Goal: Task Accomplishment & Management: Manage account settings

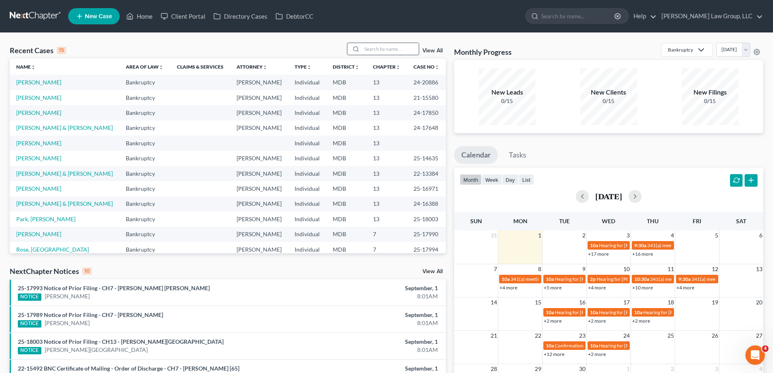
click at [386, 49] on input "search" at bounding box center [390, 49] width 57 height 12
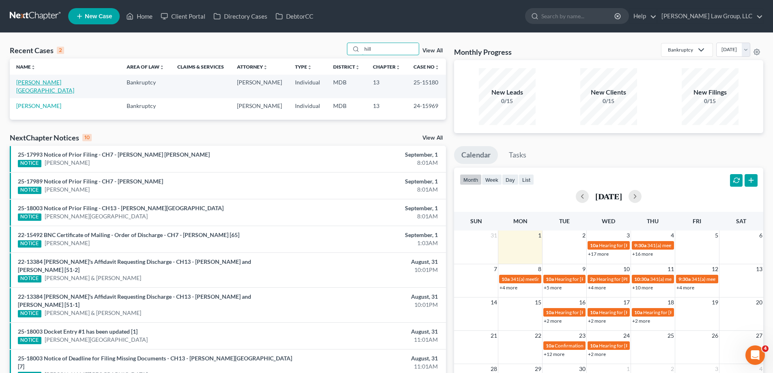
type input "hill"
click at [42, 82] on link "[PERSON_NAME][GEOGRAPHIC_DATA]" at bounding box center [45, 86] width 58 height 15
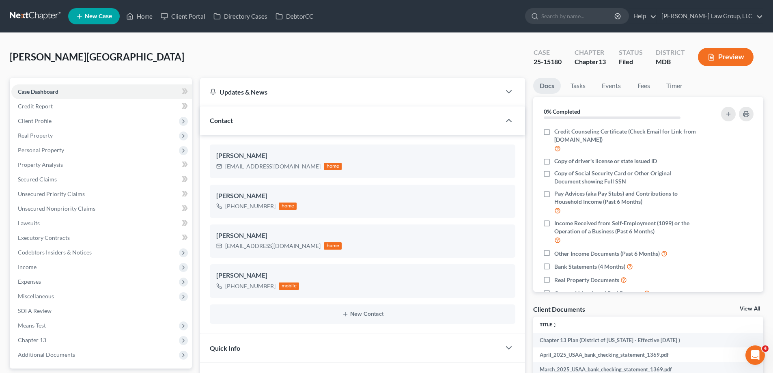
scroll to position [162, 0]
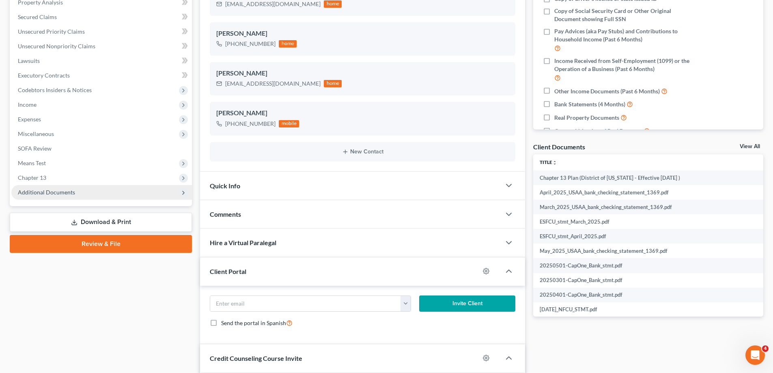
click at [59, 195] on span "Additional Documents" at bounding box center [46, 192] width 57 height 7
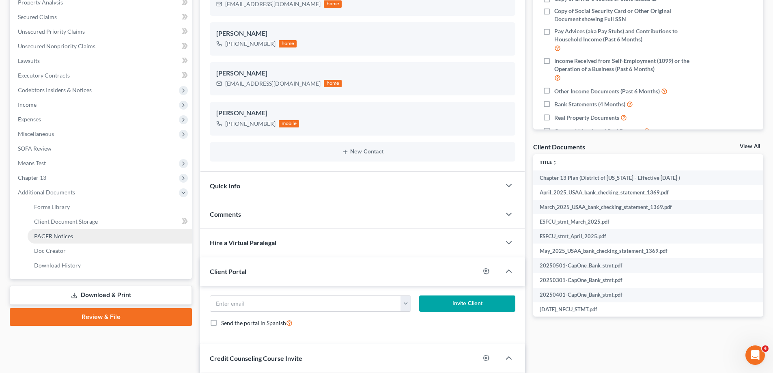
click at [78, 236] on link "PACER Notices" at bounding box center [110, 236] width 164 height 15
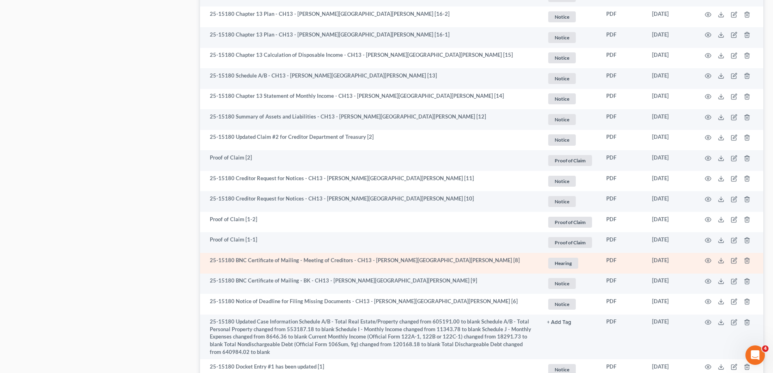
scroll to position [1154, 0]
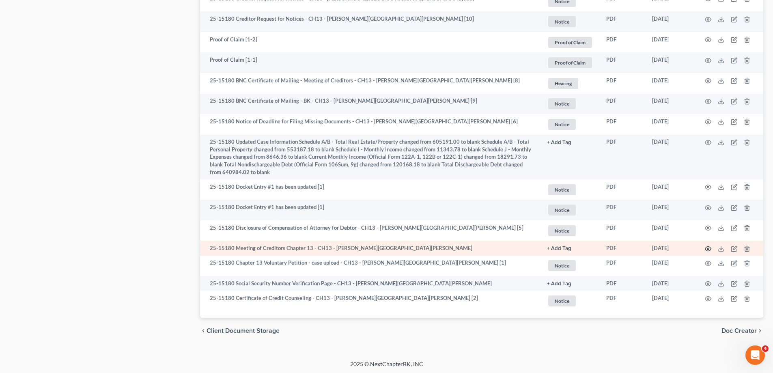
click at [708, 246] on icon "button" at bounding box center [708, 249] width 6 height 6
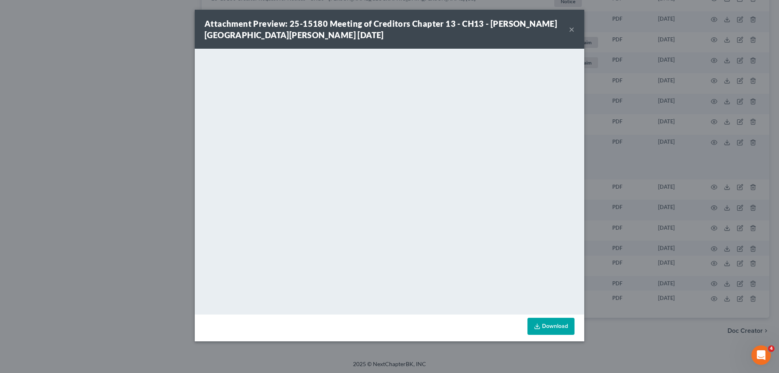
click at [570, 30] on button "×" at bounding box center [572, 29] width 6 height 10
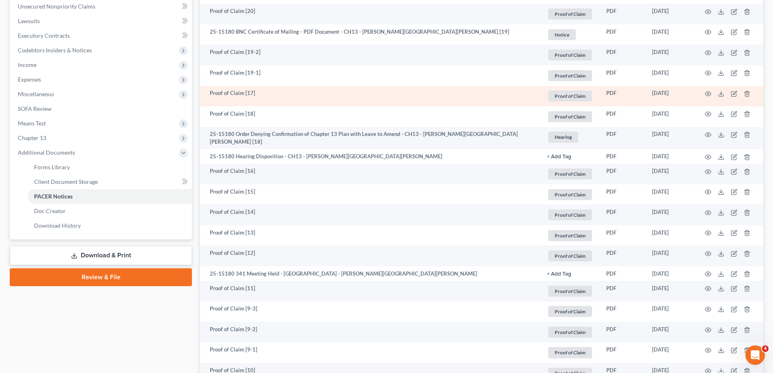
scroll to position [0, 0]
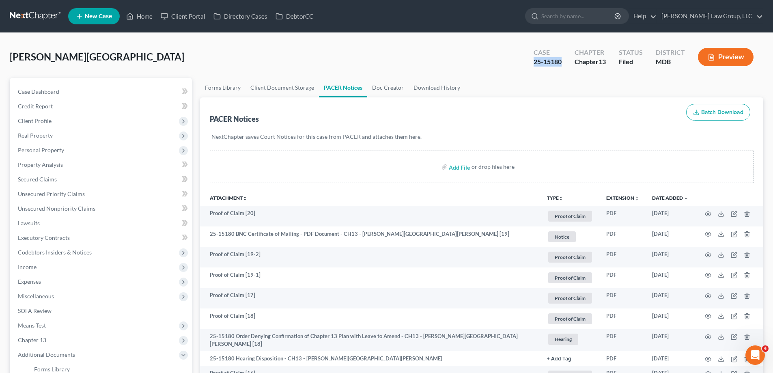
drag, startPoint x: 565, startPoint y: 61, endPoint x: 535, endPoint y: 60, distance: 30.1
click at [535, 60] on div "Case 25-15180" at bounding box center [547, 58] width 41 height 24
copy div "25-15180"
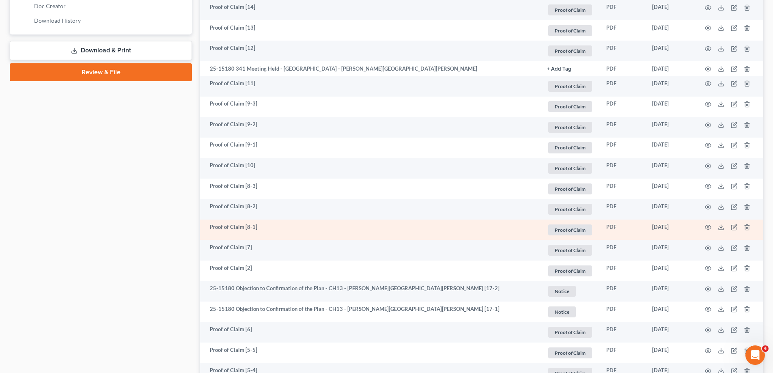
scroll to position [447, 0]
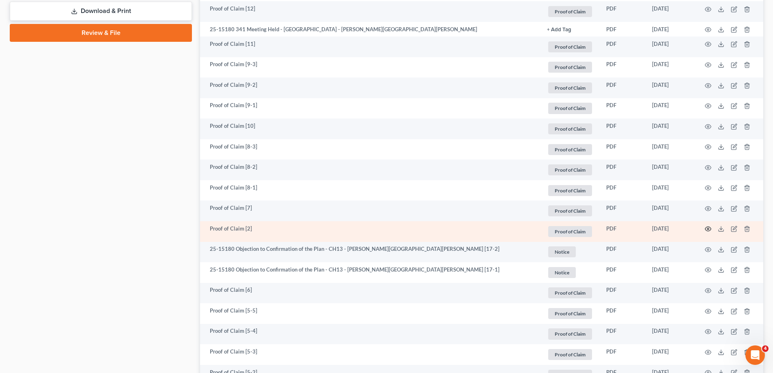
click at [709, 226] on icon "button" at bounding box center [708, 229] width 6 height 6
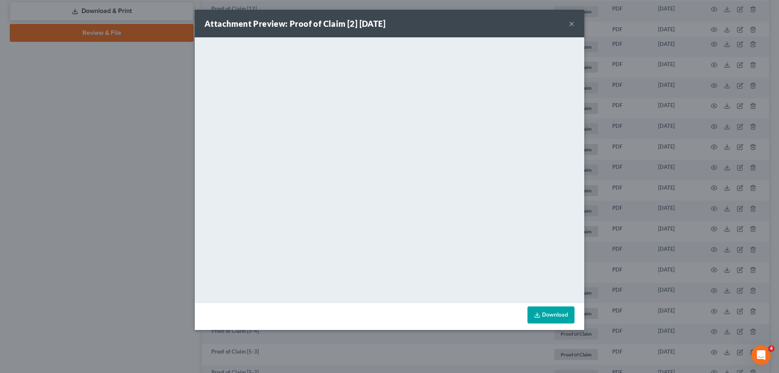
click at [573, 23] on button "×" at bounding box center [572, 24] width 6 height 10
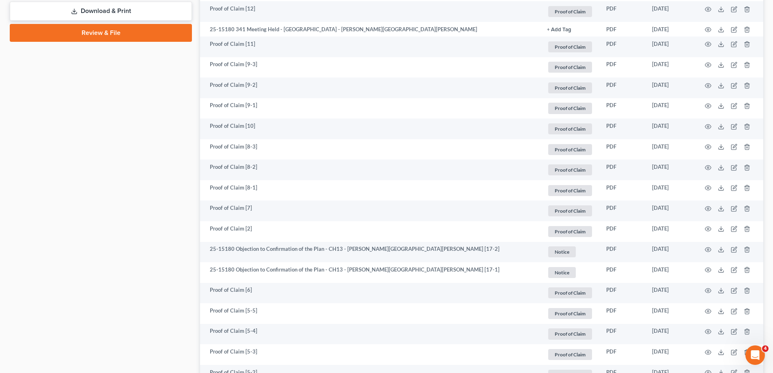
scroll to position [0, 0]
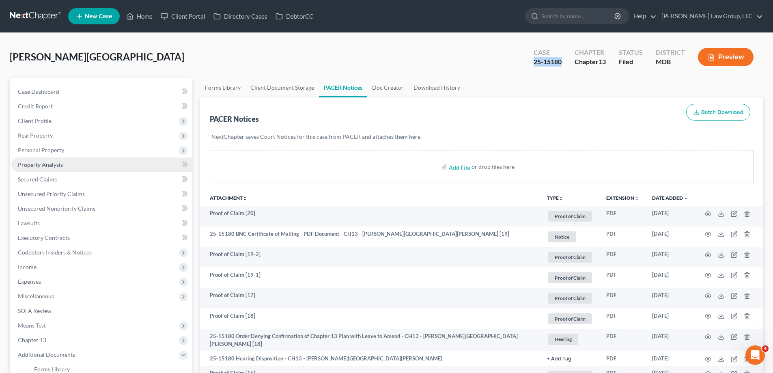
click at [117, 165] on link "Property Analysis" at bounding box center [101, 164] width 181 height 15
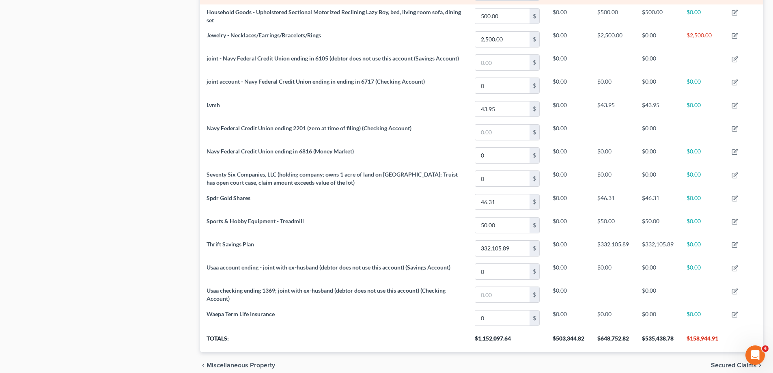
scroll to position [732, 0]
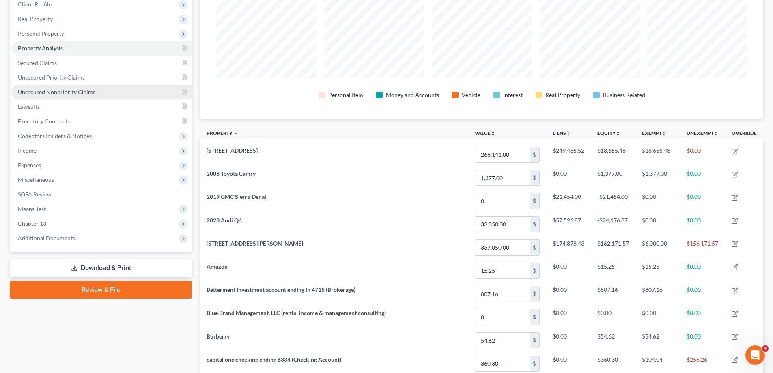
scroll to position [0, 0]
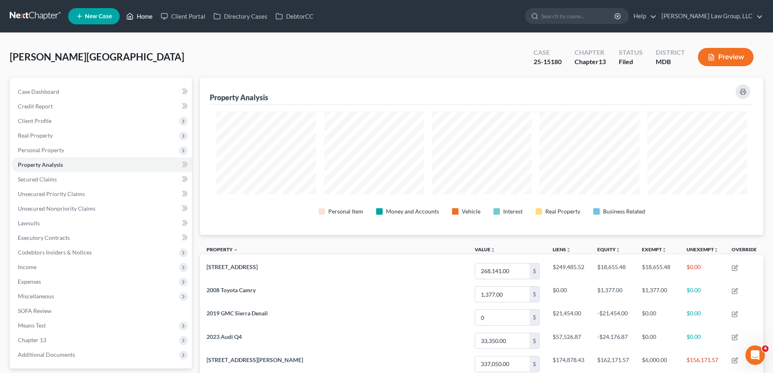
click at [150, 11] on link "Home" at bounding box center [139, 16] width 35 height 15
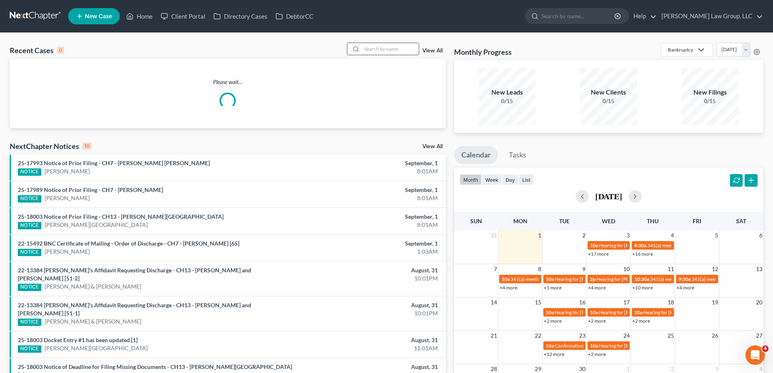
click at [380, 53] on input "search" at bounding box center [390, 49] width 57 height 12
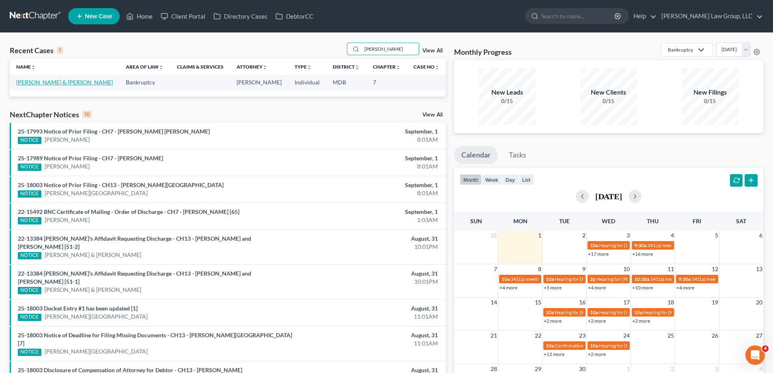
type input "[PERSON_NAME]"
click at [60, 82] on link "[PERSON_NAME] & [PERSON_NAME]" at bounding box center [64, 82] width 97 height 7
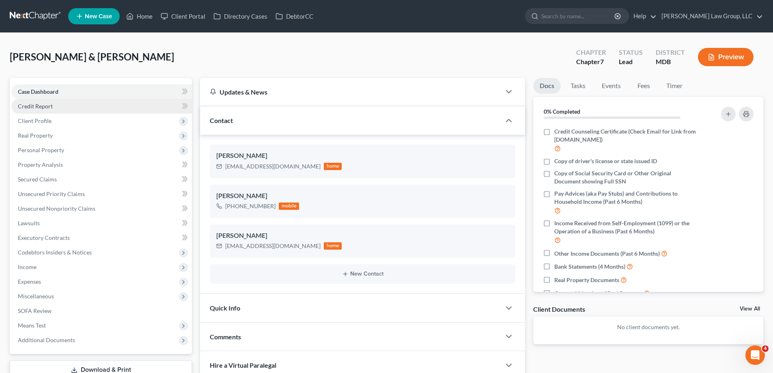
click at [72, 106] on link "Credit Report" at bounding box center [101, 106] width 181 height 15
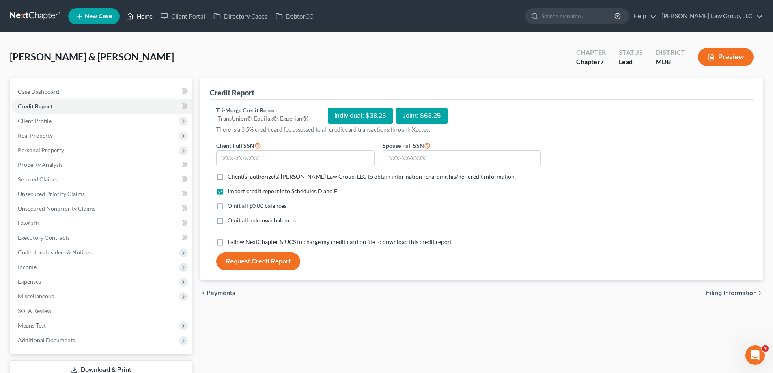
click at [140, 17] on link "Home" at bounding box center [139, 16] width 35 height 15
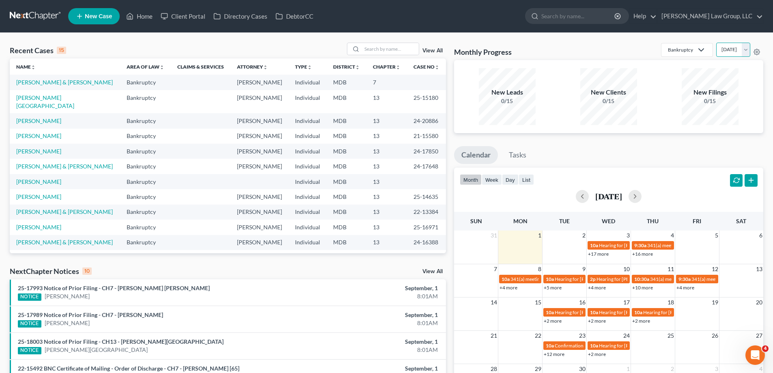
click at [716, 50] on select "[DATE] [DATE] [DATE] [DATE] [DATE] [DATE] [DATE] [DATE] [DATE] [DATE] [DATE] [D…" at bounding box center [733, 50] width 34 height 14
click at [716, 43] on select "[DATE] [DATE] [DATE] [DATE] [DATE] [DATE] [DATE] [DATE] [DATE] [DATE] [DATE] [D…" at bounding box center [733, 50] width 34 height 14
click at [716, 49] on select "[DATE] [DATE] [DATE] [DATE] [DATE] [DATE] [DATE] [DATE] [DATE] [DATE] [DATE] [D…" at bounding box center [733, 50] width 34 height 14
select select "0"
click at [716, 43] on select "[DATE] [DATE] [DATE] [DATE] [DATE] [DATE] [DATE] [DATE] [DATE] [DATE] [DATE] [D…" at bounding box center [733, 50] width 34 height 14
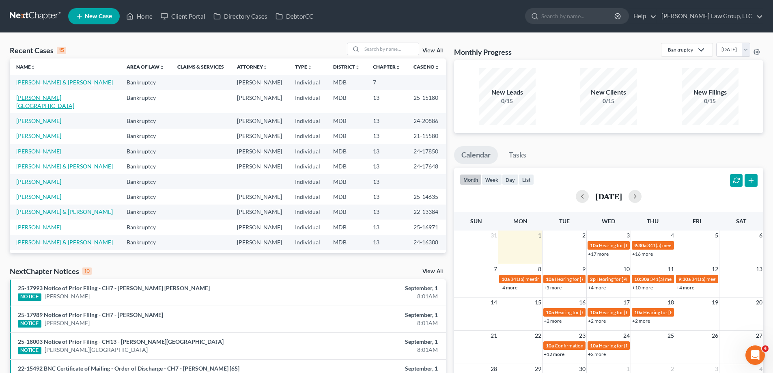
click at [31, 100] on link "[PERSON_NAME][GEOGRAPHIC_DATA]" at bounding box center [45, 101] width 58 height 15
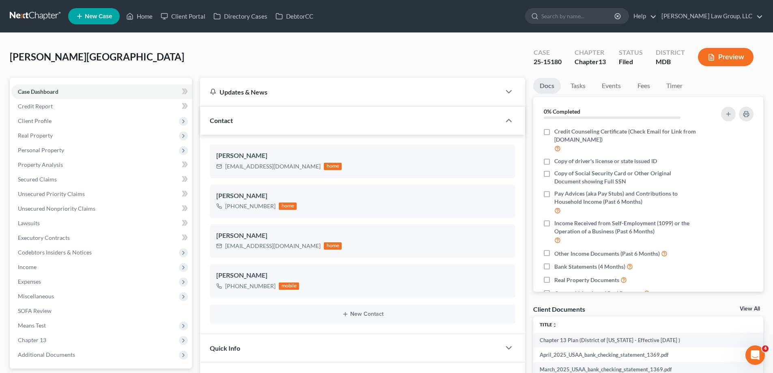
scroll to position [162, 0]
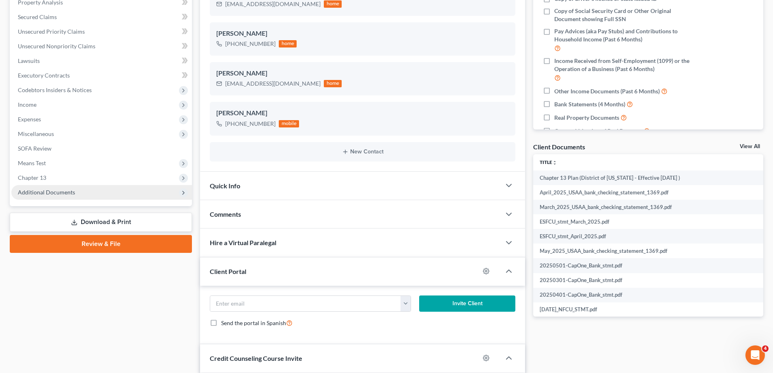
click at [48, 195] on span "Additional Documents" at bounding box center [46, 192] width 57 height 7
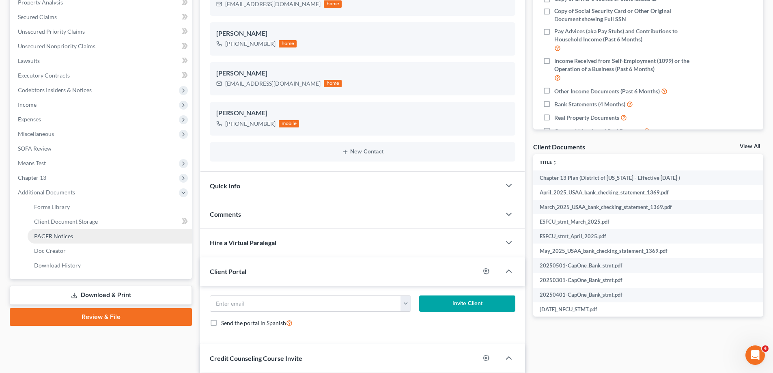
click at [71, 229] on link "PACER Notices" at bounding box center [110, 236] width 164 height 15
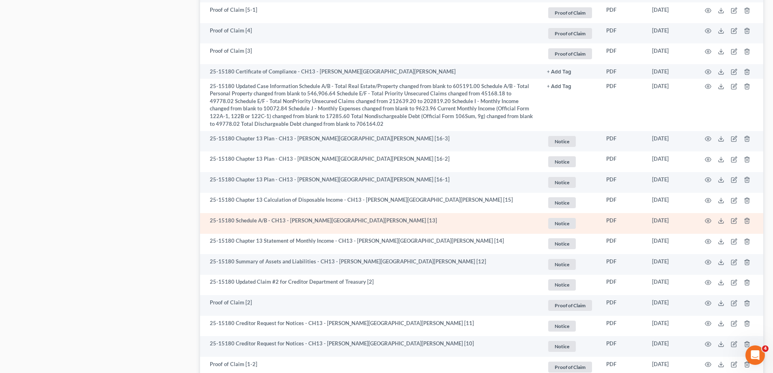
scroll to position [789, 0]
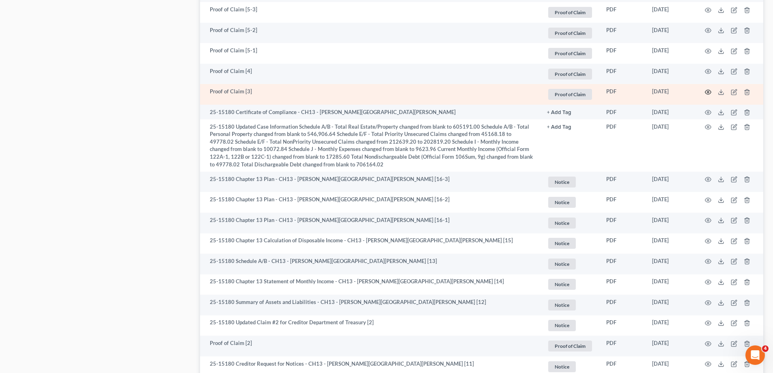
click at [709, 91] on circle "button" at bounding box center [709, 92] width 2 height 2
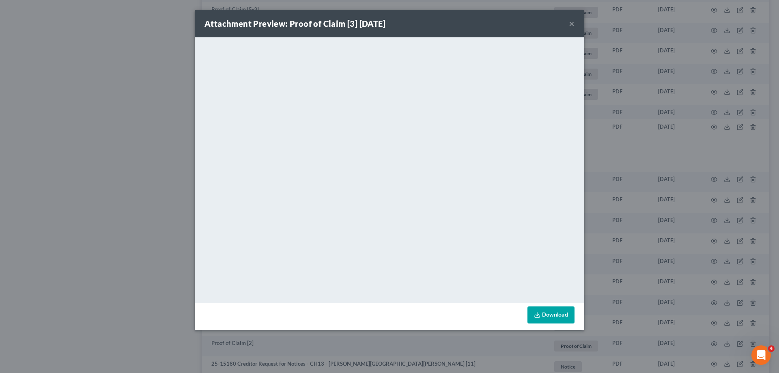
click at [573, 21] on button "×" at bounding box center [572, 24] width 6 height 10
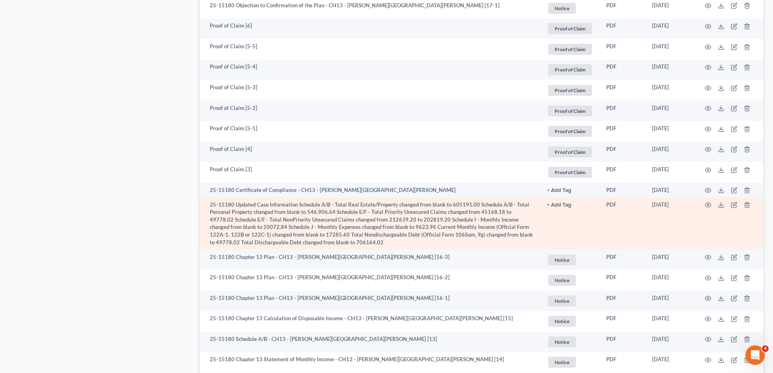
scroll to position [708, 0]
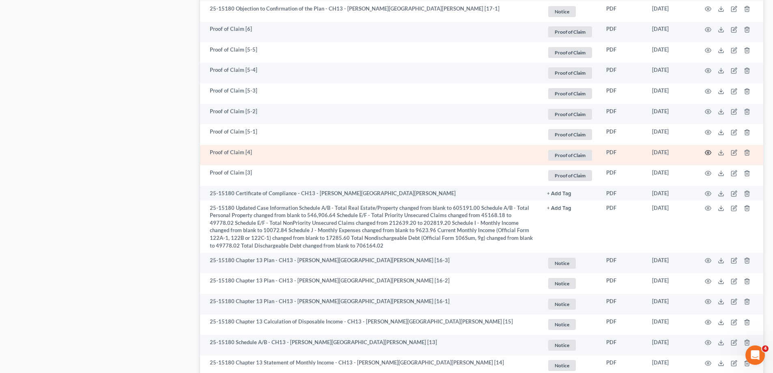
click at [710, 150] on icon "button" at bounding box center [708, 152] width 6 height 6
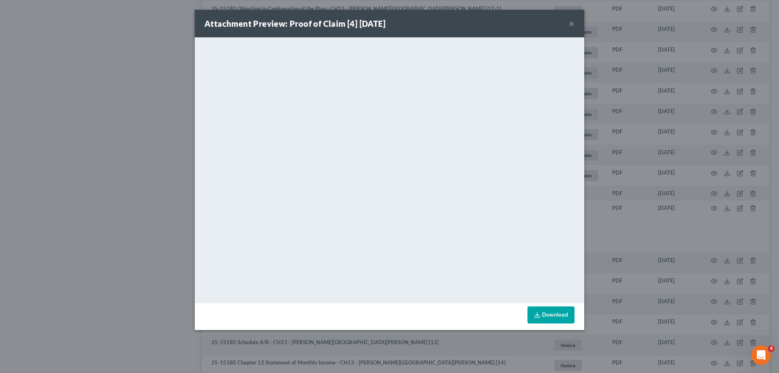
click at [572, 21] on button "×" at bounding box center [572, 24] width 6 height 10
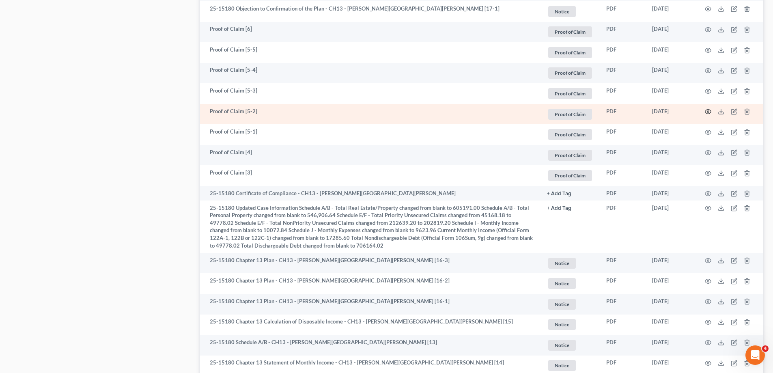
click at [707, 108] on icon "button" at bounding box center [708, 111] width 6 height 6
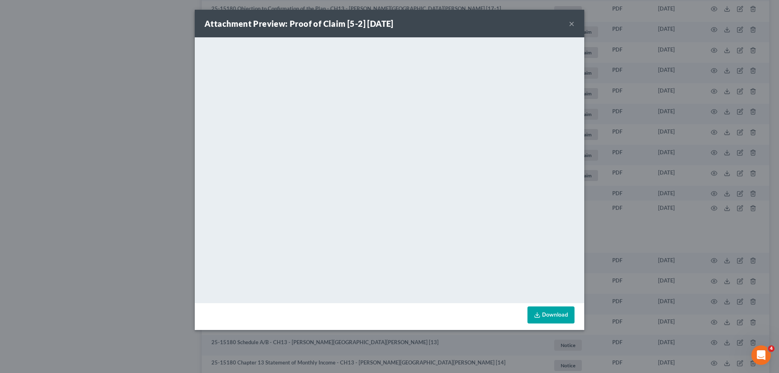
click at [573, 23] on button "×" at bounding box center [572, 24] width 6 height 10
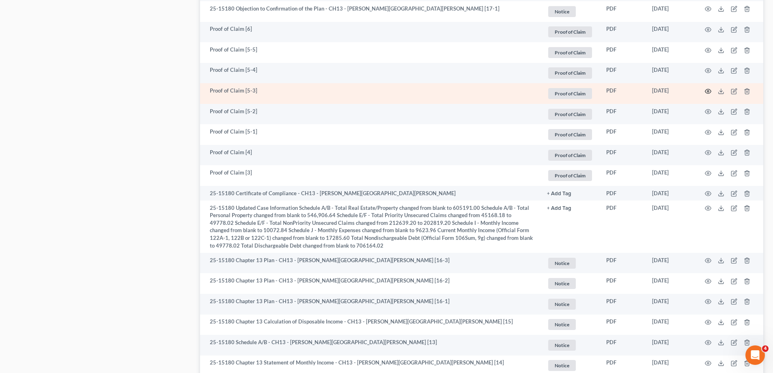
click at [708, 91] on circle "button" at bounding box center [709, 92] width 2 height 2
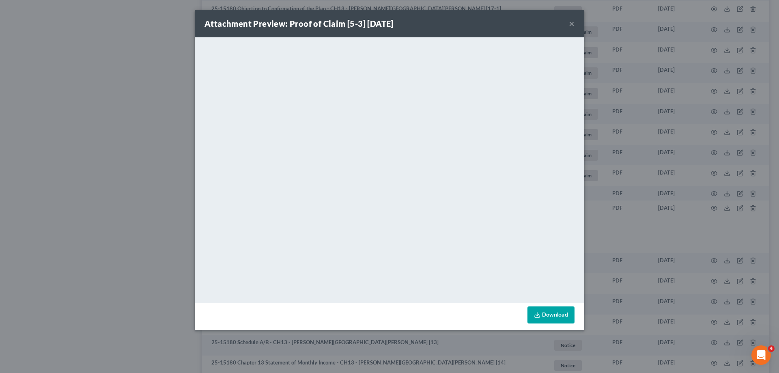
click at [573, 24] on button "×" at bounding box center [572, 24] width 6 height 10
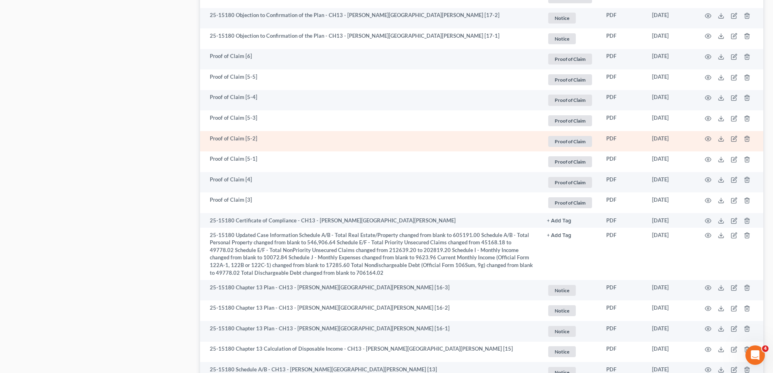
scroll to position [667, 0]
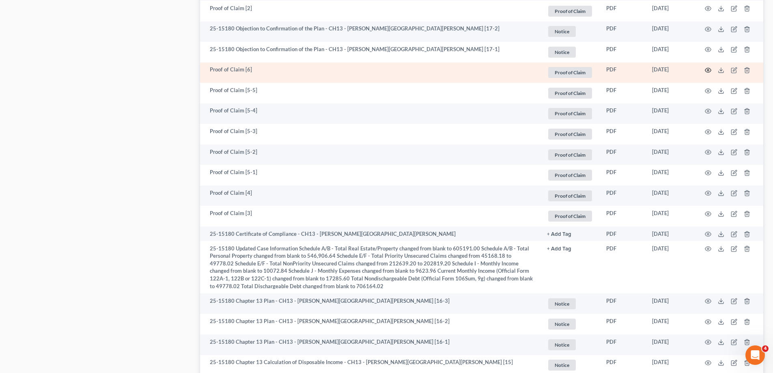
click at [707, 68] on icon "button" at bounding box center [708, 70] width 6 height 6
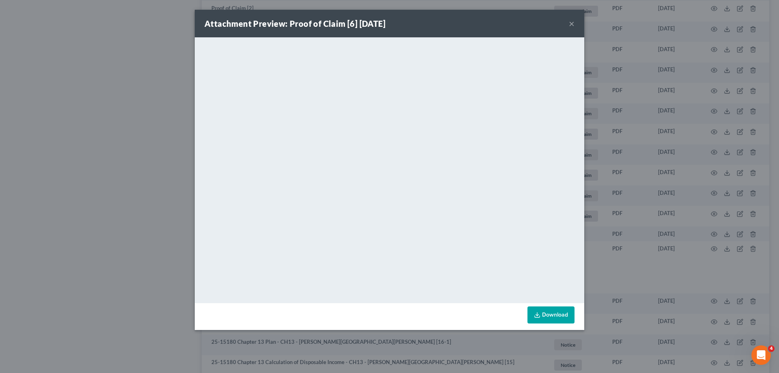
click at [576, 18] on div "Attachment Preview: Proof of Claim [6] [DATE] ×" at bounding box center [390, 24] width 390 height 28
click at [573, 20] on button "×" at bounding box center [572, 24] width 6 height 10
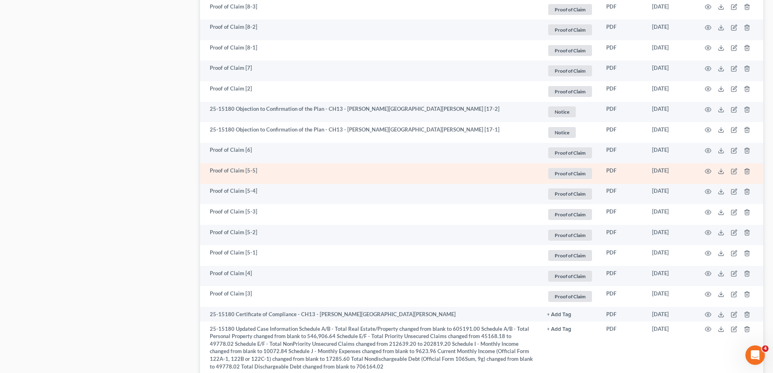
scroll to position [586, 0]
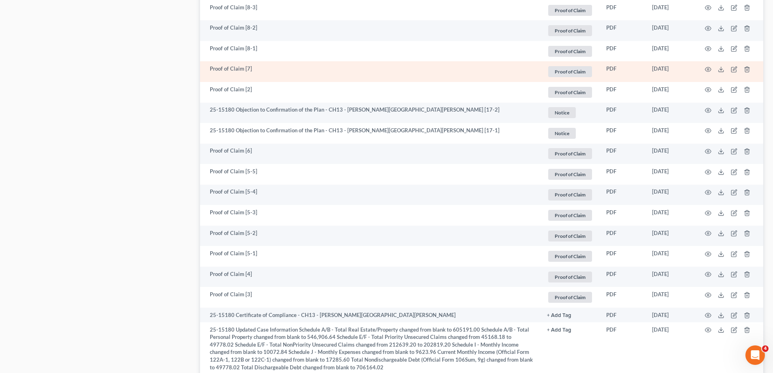
click at [705, 67] on td at bounding box center [729, 71] width 68 height 21
click at [708, 69] on circle "button" at bounding box center [709, 70] width 2 height 2
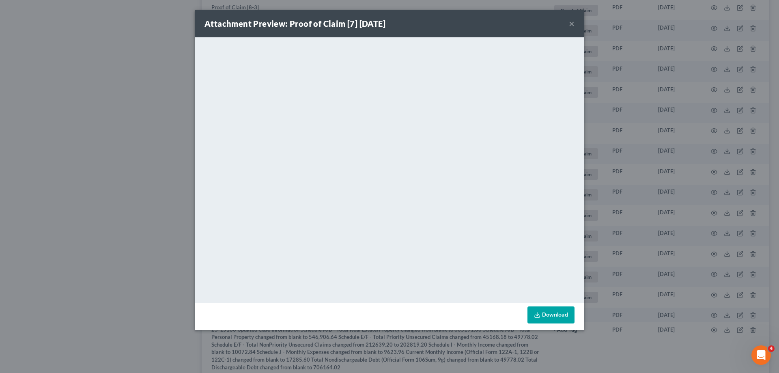
click at [572, 24] on button "×" at bounding box center [572, 24] width 6 height 10
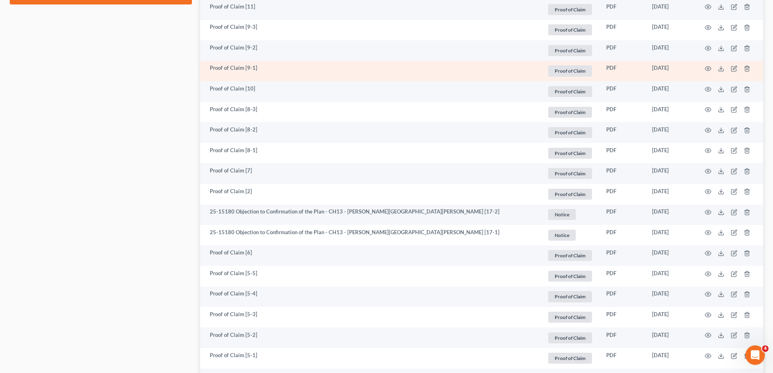
scroll to position [464, 0]
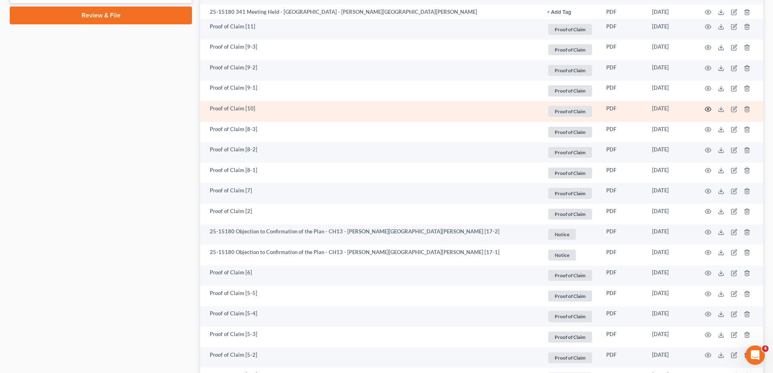
click at [705, 107] on icon "button" at bounding box center [708, 109] width 6 height 6
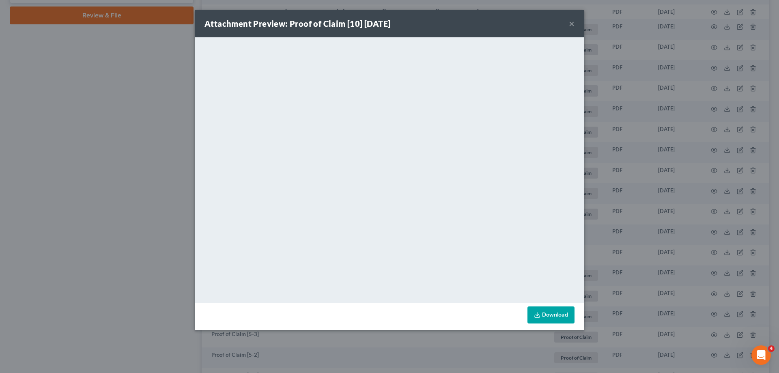
click at [572, 21] on button "×" at bounding box center [572, 24] width 6 height 10
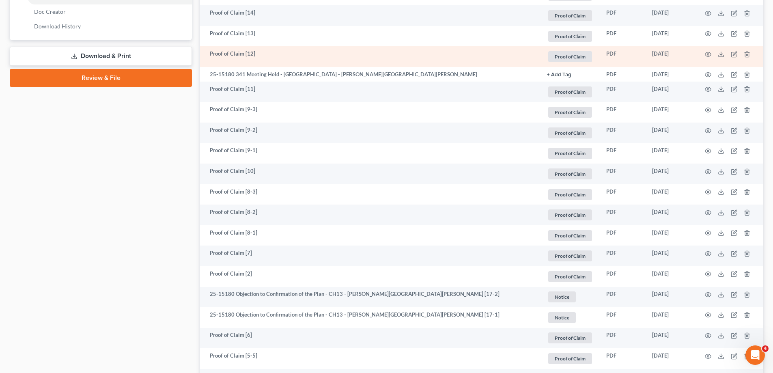
scroll to position [383, 0]
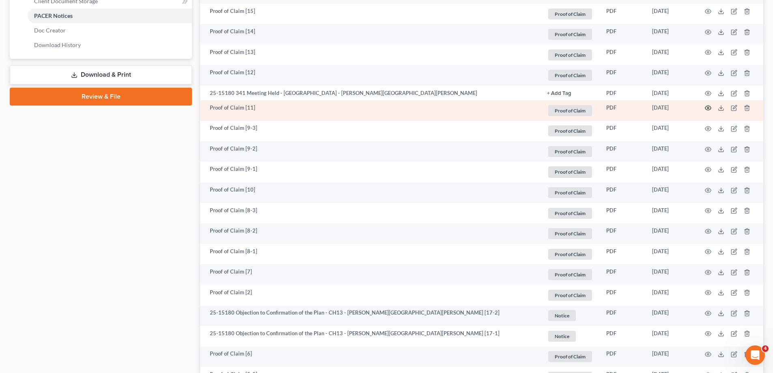
click at [711, 106] on icon "button" at bounding box center [708, 108] width 6 height 4
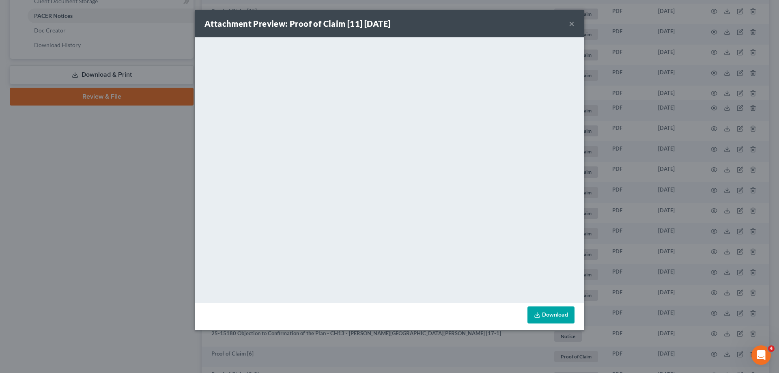
click at [572, 22] on button "×" at bounding box center [572, 24] width 6 height 10
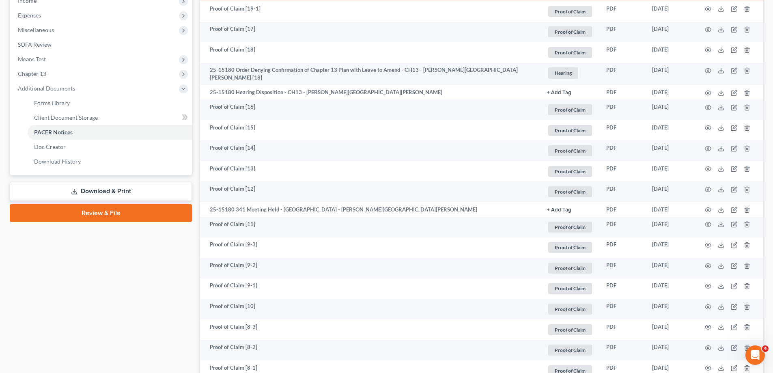
scroll to position [261, 0]
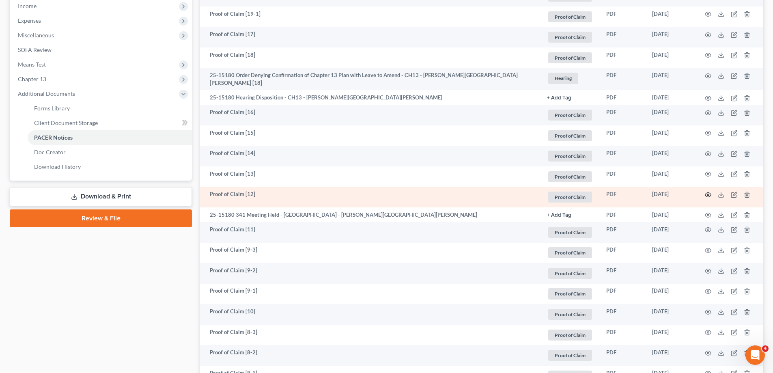
click at [709, 194] on circle "button" at bounding box center [709, 195] width 2 height 2
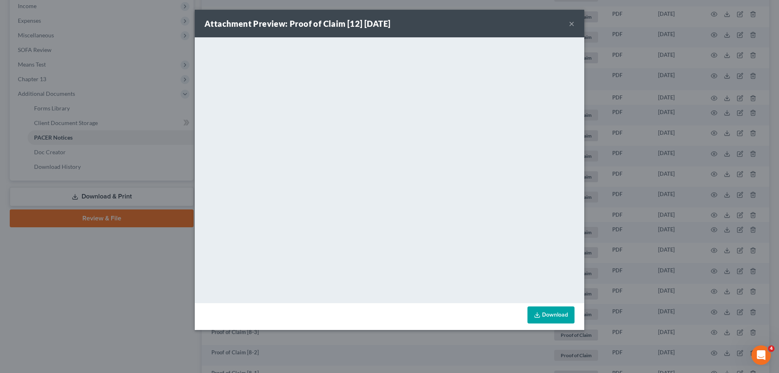
click at [572, 23] on button "×" at bounding box center [572, 24] width 6 height 10
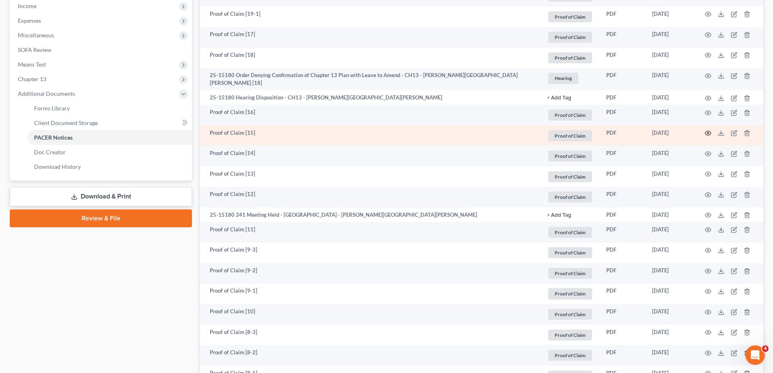
click at [708, 132] on circle "button" at bounding box center [709, 133] width 2 height 2
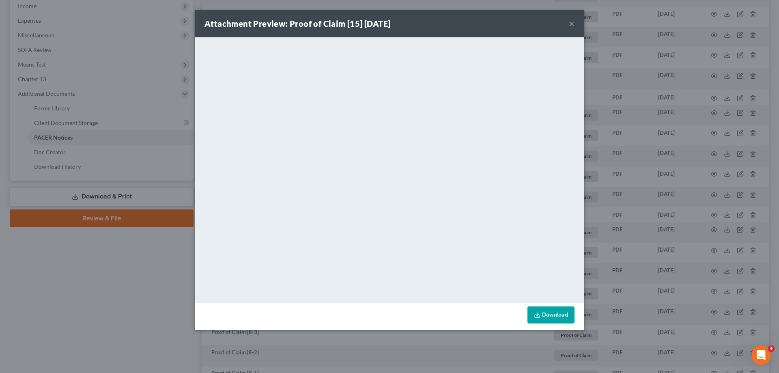
click at [572, 23] on button "×" at bounding box center [572, 24] width 6 height 10
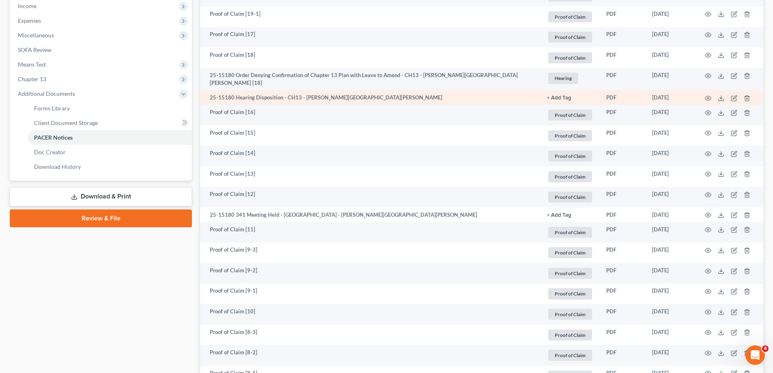
scroll to position [220, 0]
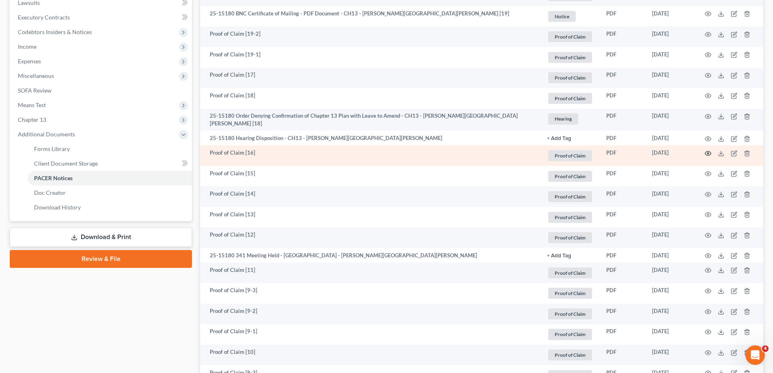
click at [708, 150] on icon "button" at bounding box center [708, 153] width 6 height 6
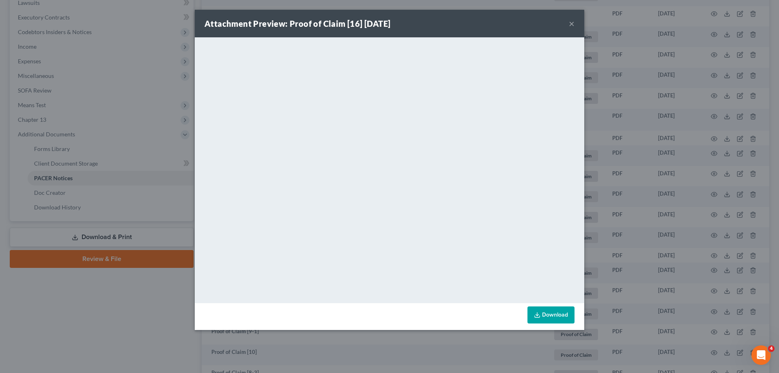
click at [571, 23] on button "×" at bounding box center [572, 24] width 6 height 10
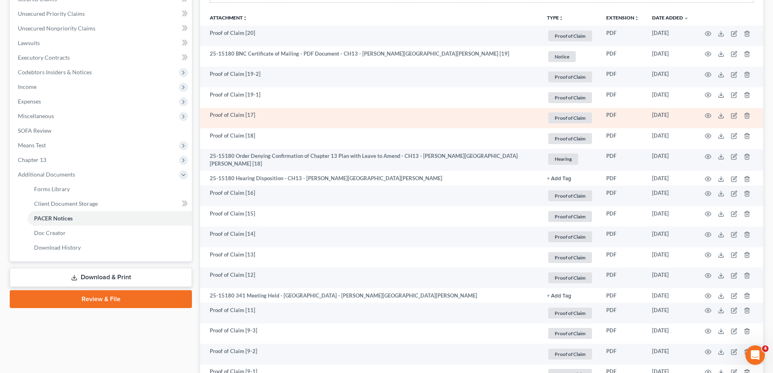
scroll to position [180, 0]
click at [709, 116] on circle "button" at bounding box center [709, 116] width 2 height 2
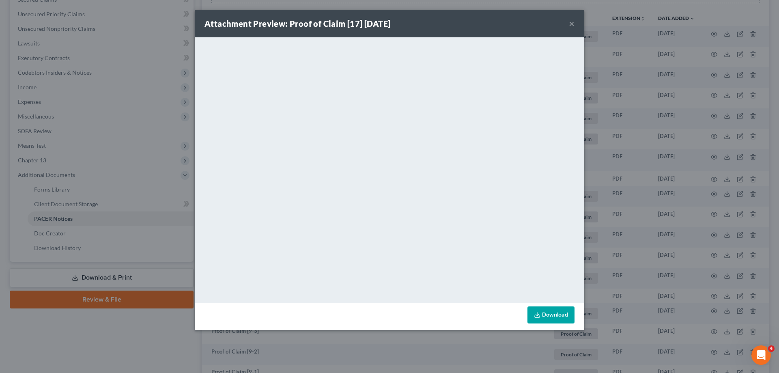
click at [575, 22] on div "Attachment Preview: Proof of Claim [17] [DATE] ×" at bounding box center [390, 24] width 390 height 28
click at [575, 23] on div "Attachment Preview: Proof of Claim [17] [DATE] ×" at bounding box center [390, 24] width 390 height 28
click at [574, 22] on button "×" at bounding box center [572, 24] width 6 height 10
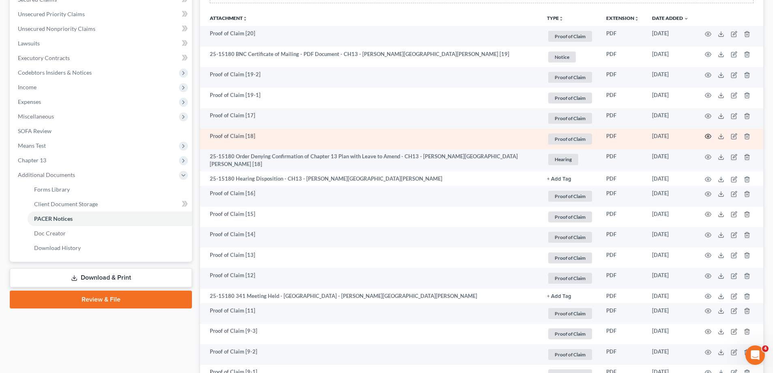
click at [710, 136] on icon "button" at bounding box center [708, 136] width 6 height 6
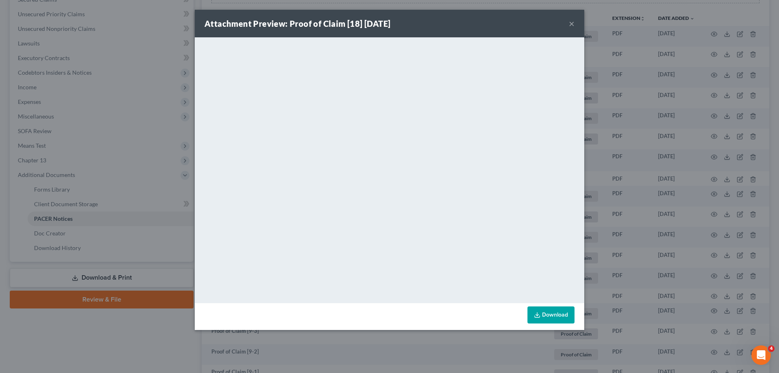
drag, startPoint x: 573, startPoint y: 23, endPoint x: 675, endPoint y: 63, distance: 109.4
click at [573, 23] on button "×" at bounding box center [572, 24] width 6 height 10
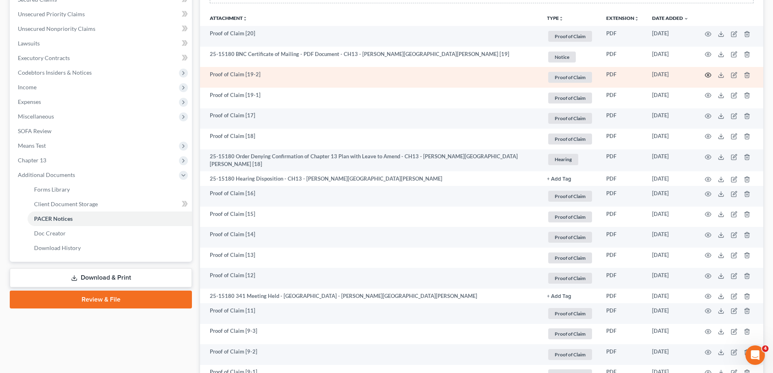
click at [708, 74] on icon "button" at bounding box center [708, 75] width 6 height 6
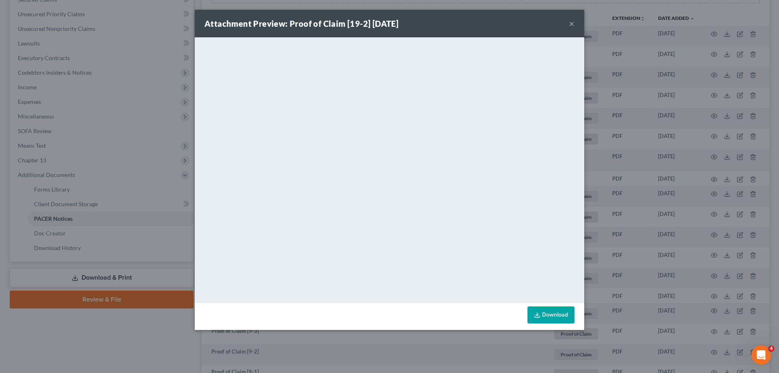
click at [570, 22] on button "×" at bounding box center [572, 24] width 6 height 10
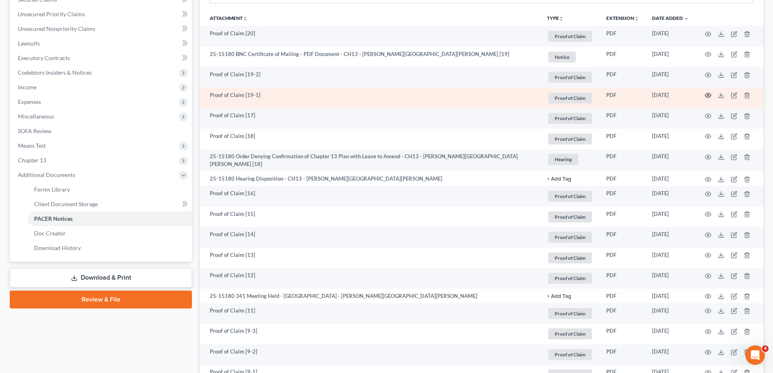
click at [705, 94] on icon "button" at bounding box center [708, 95] width 6 height 6
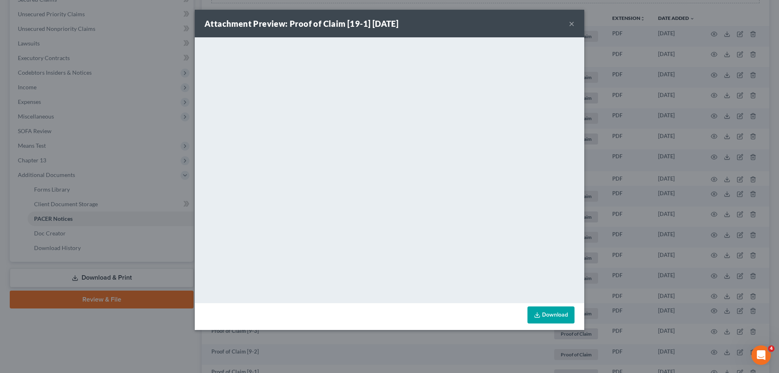
click at [574, 23] on button "×" at bounding box center [572, 24] width 6 height 10
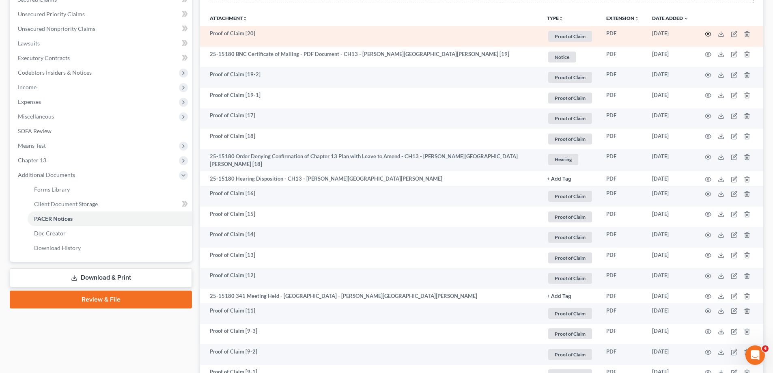
click at [710, 33] on icon "button" at bounding box center [708, 34] width 6 height 6
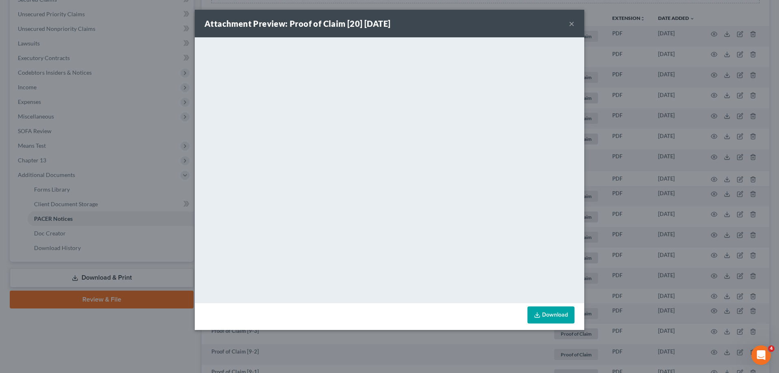
click at [573, 21] on button "×" at bounding box center [572, 24] width 6 height 10
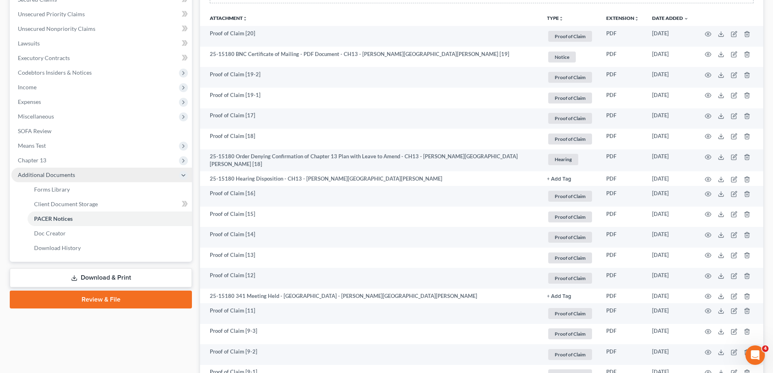
click at [86, 159] on span "Chapter 13" at bounding box center [101, 160] width 181 height 15
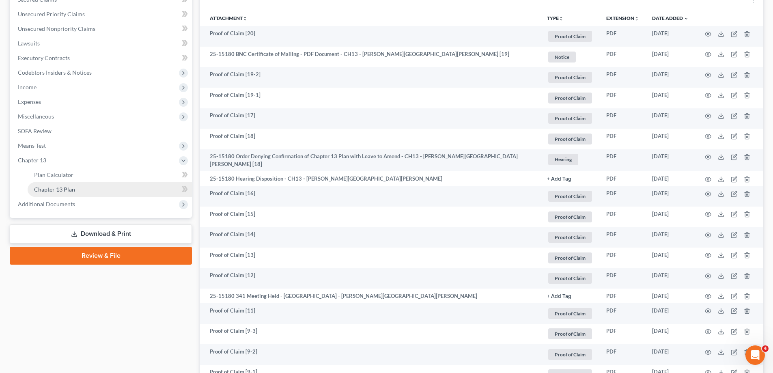
click at [103, 186] on link "Chapter 13 Plan" at bounding box center [110, 189] width 164 height 15
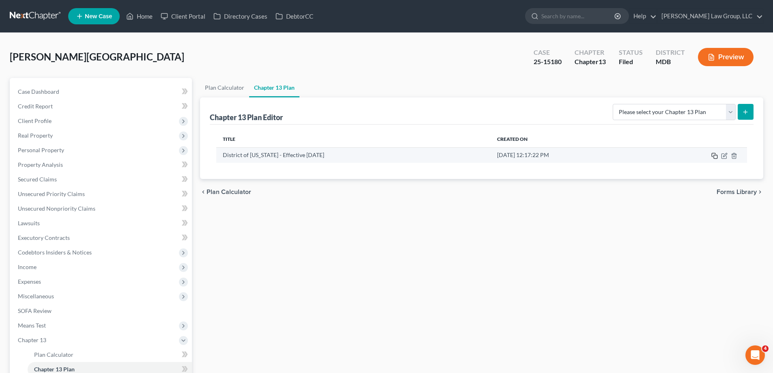
click at [717, 157] on rect "button" at bounding box center [716, 157] width 4 height 4
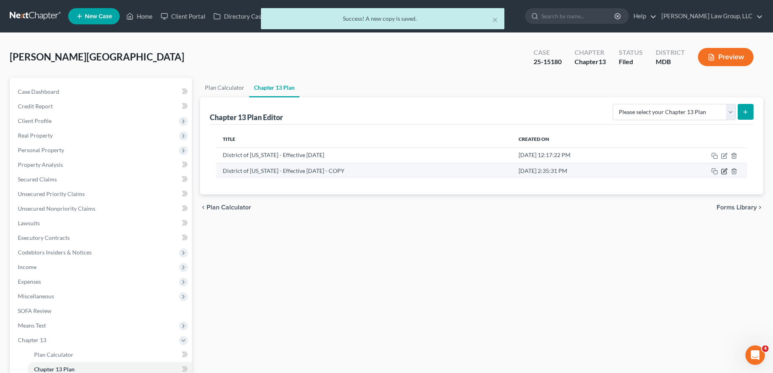
click at [727, 172] on icon "button" at bounding box center [724, 171] width 5 height 5
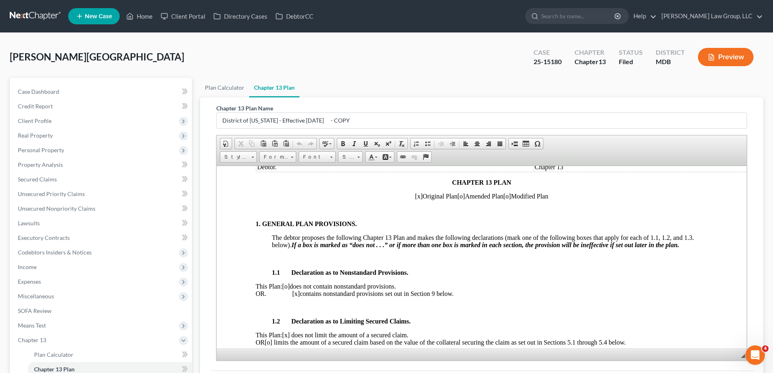
scroll to position [81, 0]
click at [415, 195] on span "[x]" at bounding box center [419, 195] width 8 height 7
click at [458, 195] on span "[o]" at bounding box center [461, 195] width 8 height 7
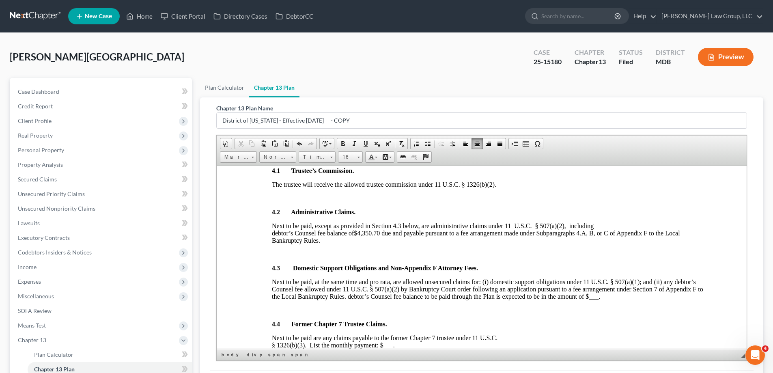
scroll to position [934, 0]
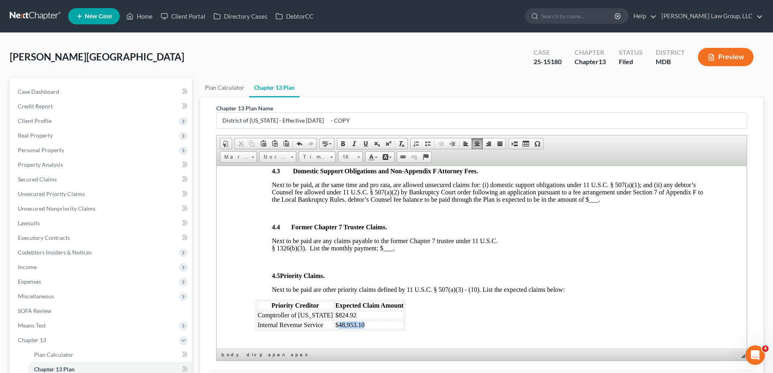
drag, startPoint x: 356, startPoint y: 324, endPoint x: 329, endPoint y: 328, distance: 26.6
click at [334, 328] on td "$48,953.10" at bounding box center [369, 324] width 70 height 9
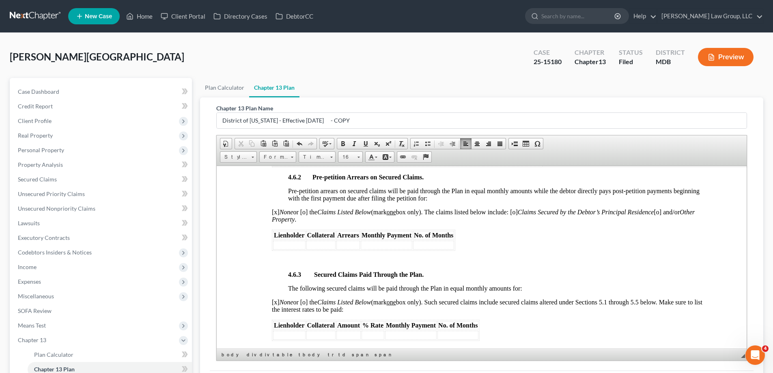
scroll to position [1218, 0]
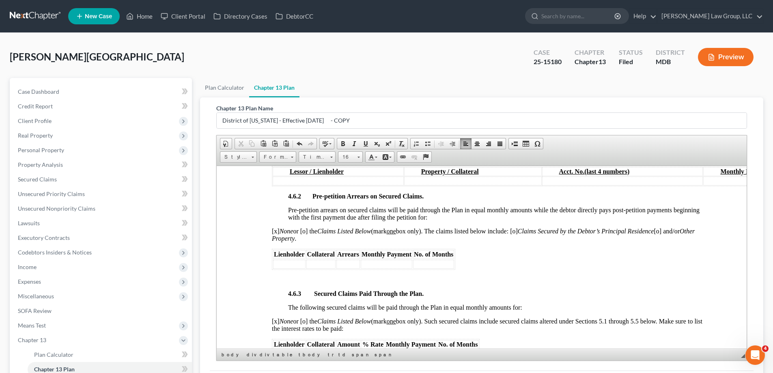
click at [309, 231] on span "[x] None or [o] the Claims Listed Below (mark one box only). The claims listed …" at bounding box center [483, 234] width 423 height 14
click at [278, 231] on span "[x] None or [x ] the Claims Listed Below (mark one box only). The claims listed…" at bounding box center [483, 234] width 423 height 14
click at [524, 232] on span "[o ] None or [x ] the Claims Listed Below (mark one box only). The claims liste…" at bounding box center [483, 234] width 423 height 14
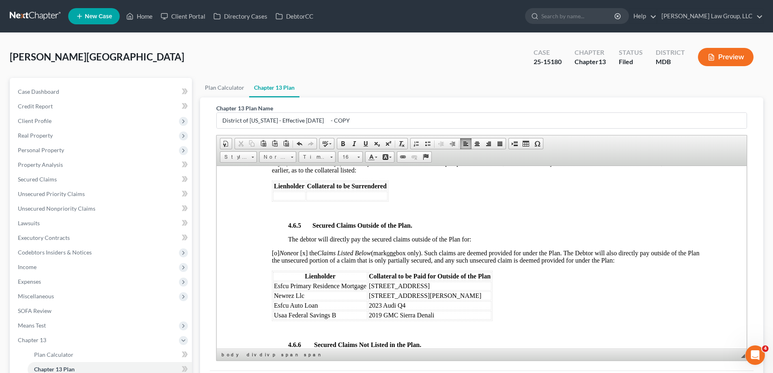
scroll to position [1542, 0]
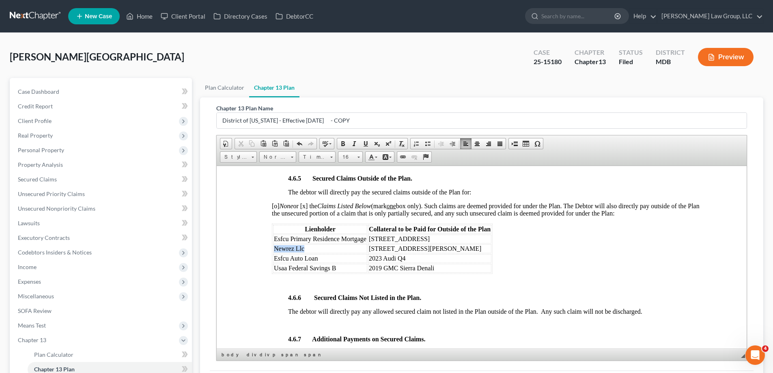
drag, startPoint x: 298, startPoint y: 251, endPoint x: 274, endPoint y: 250, distance: 23.2
click at [274, 250] on td "Newrez Llc" at bounding box center [320, 248] width 94 height 9
copy span "Newrez Llc"
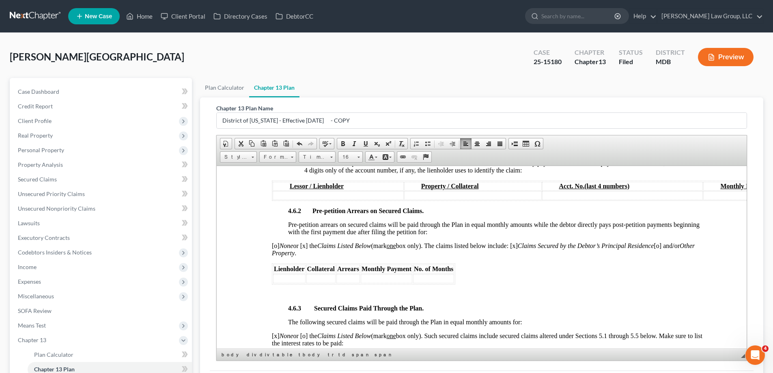
scroll to position [1218, 0]
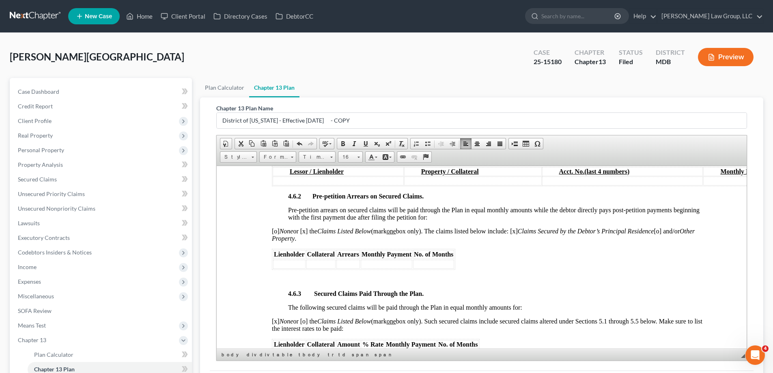
click at [292, 261] on td at bounding box center [289, 263] width 32 height 9
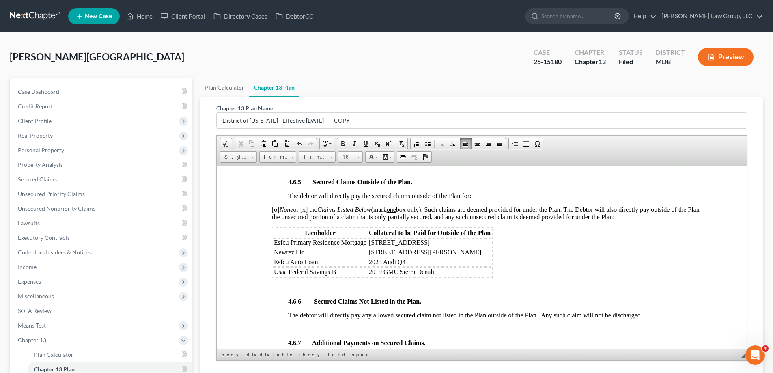
scroll to position [1583, 0]
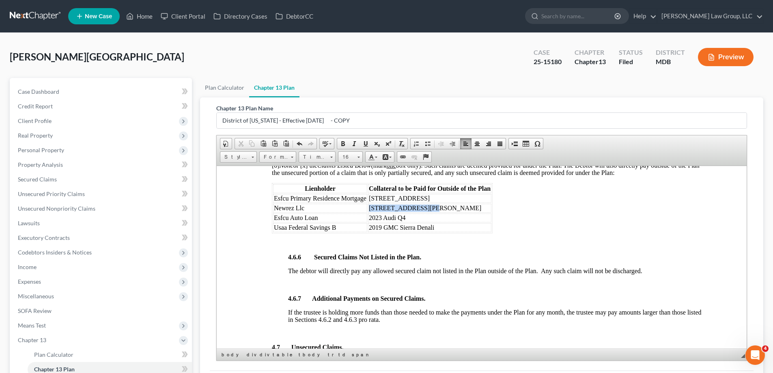
drag, startPoint x: 427, startPoint y: 208, endPoint x: 369, endPoint y: 209, distance: 58.1
click at [369, 209] on span "[STREET_ADDRESS][PERSON_NAME]" at bounding box center [425, 207] width 112 height 7
copy span "[STREET_ADDRESS][PERSON_NAME]"
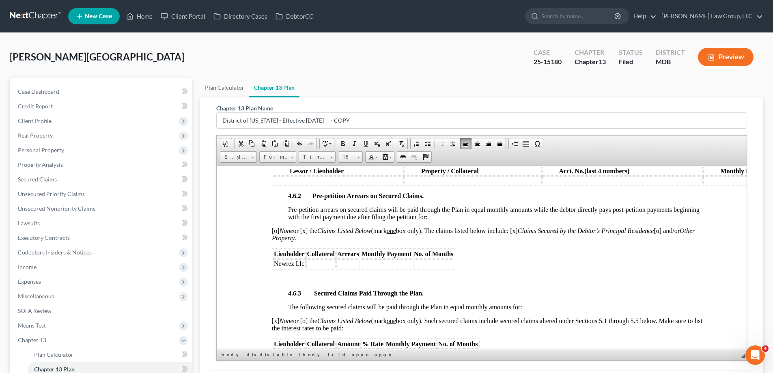
scroll to position [1218, 0]
click at [316, 264] on td at bounding box center [320, 263] width 29 height 9
click at [421, 263] on td at bounding box center [433, 263] width 24 height 9
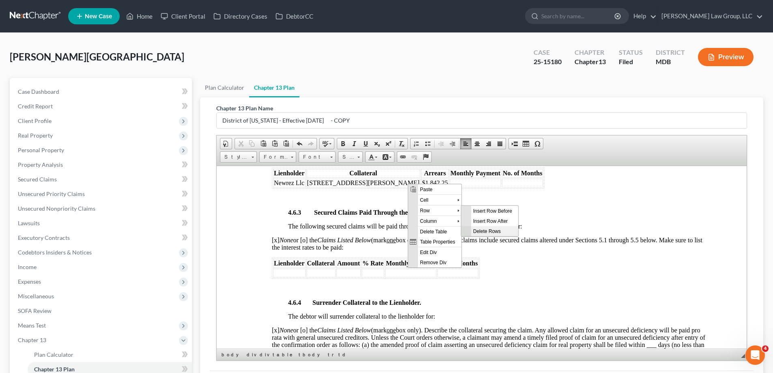
scroll to position [0, 0]
click at [490, 225] on span "Insert Row After" at bounding box center [494, 221] width 47 height 10
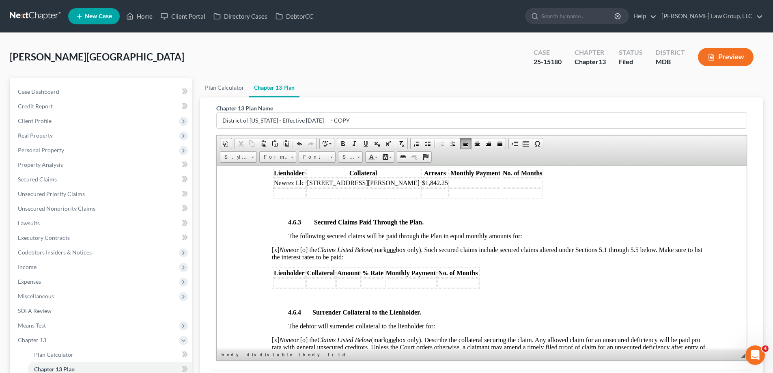
click at [289, 191] on td at bounding box center [289, 192] width 32 height 9
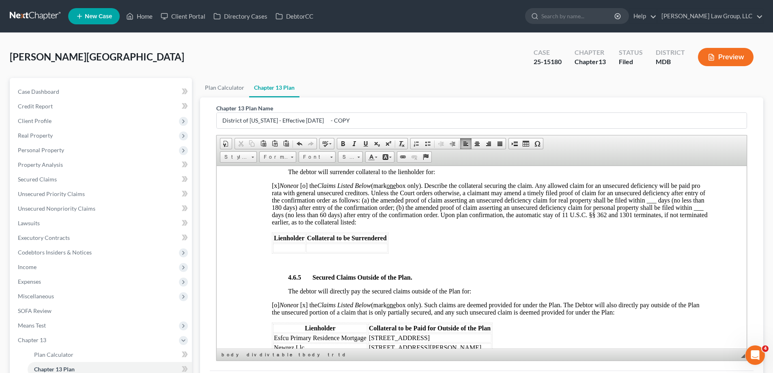
scroll to position [1583, 0]
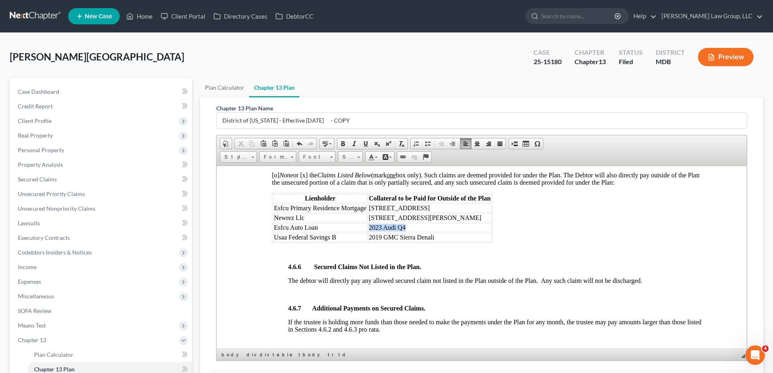
drag, startPoint x: 410, startPoint y: 229, endPoint x: 370, endPoint y: 227, distance: 39.8
click at [370, 227] on td "2023 Audi Q4" at bounding box center [429, 227] width 123 height 9
copy span "2023 Audi Q4"
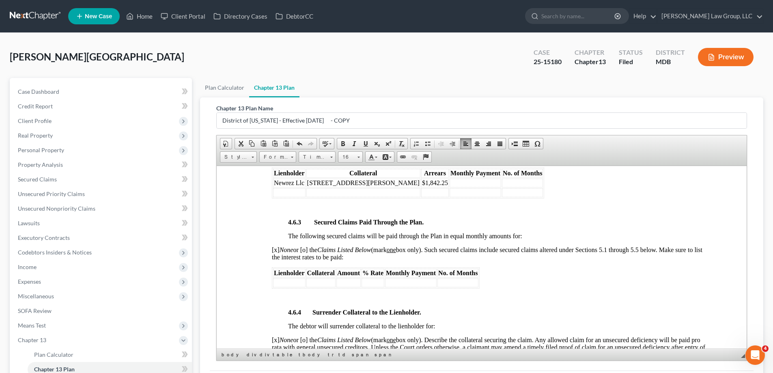
scroll to position [1218, 0]
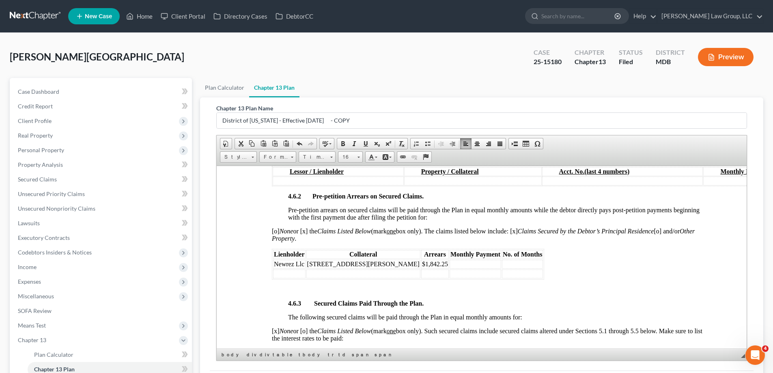
click at [347, 271] on td at bounding box center [363, 273] width 114 height 9
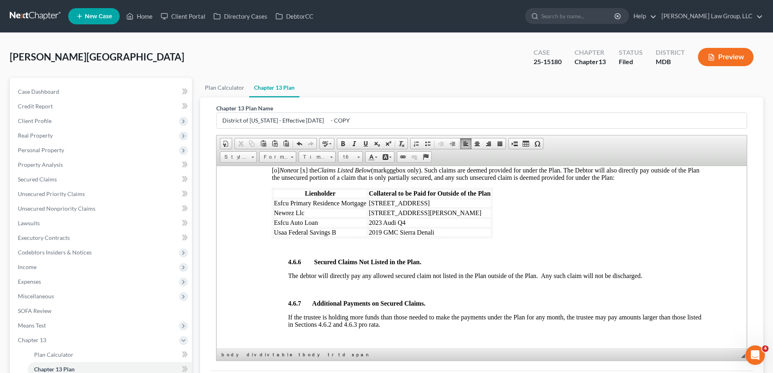
scroll to position [1542, 0]
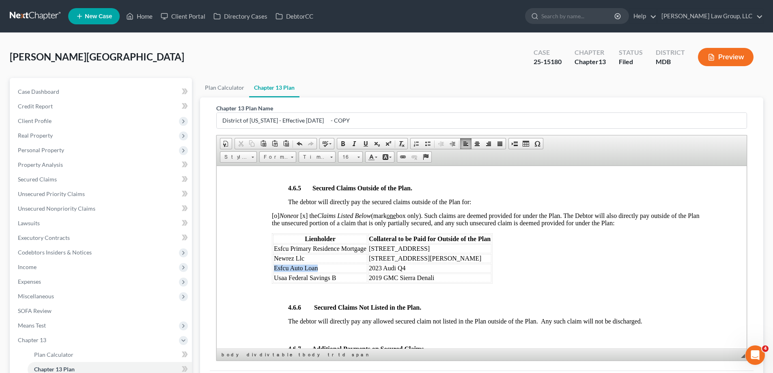
drag, startPoint x: 322, startPoint y: 268, endPoint x: 275, endPoint y: 270, distance: 46.7
click at [275, 270] on td "Esfcu Auto Loan" at bounding box center [320, 267] width 94 height 9
copy span "Esfcu Auto Loan"
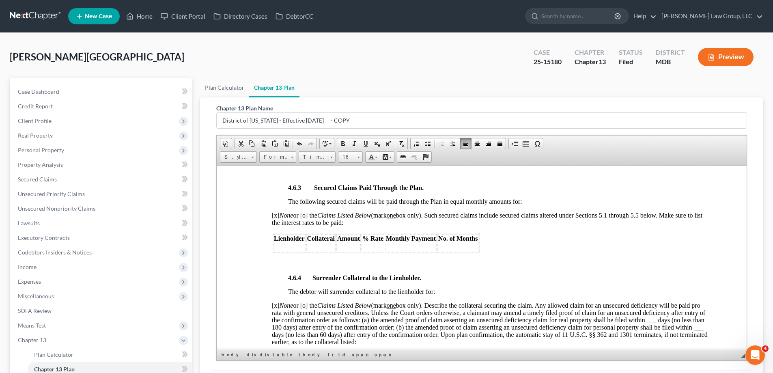
scroll to position [1258, 0]
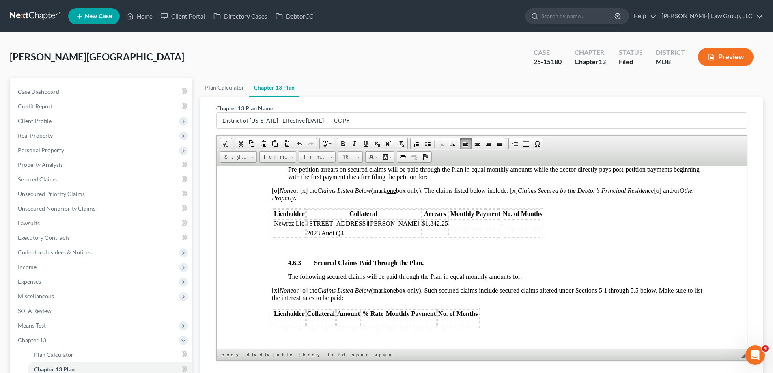
click at [298, 231] on td at bounding box center [289, 233] width 32 height 9
click at [435, 233] on td at bounding box center [449, 233] width 28 height 9
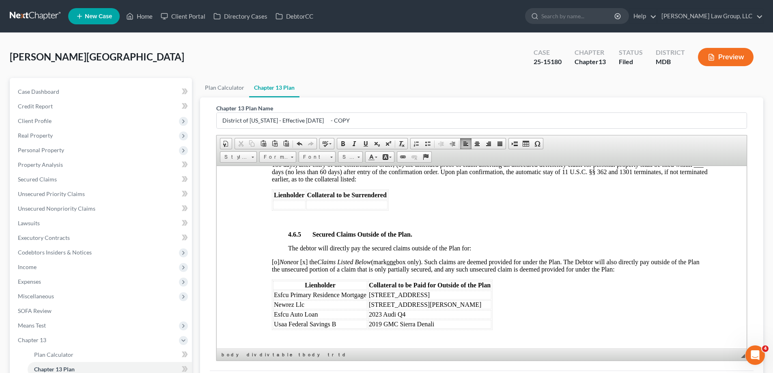
scroll to position [1583, 0]
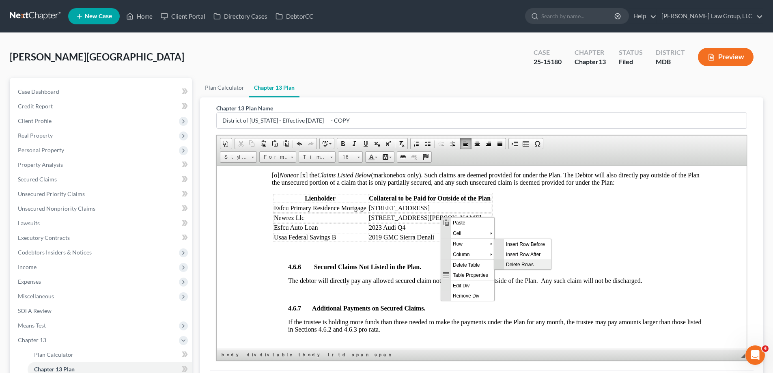
click at [526, 262] on span "Delete Rows" at bounding box center [527, 264] width 47 height 10
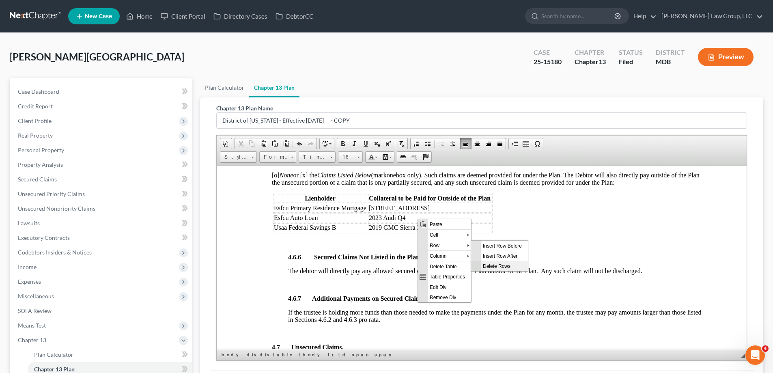
click at [513, 265] on span "Delete Rows" at bounding box center [504, 266] width 47 height 10
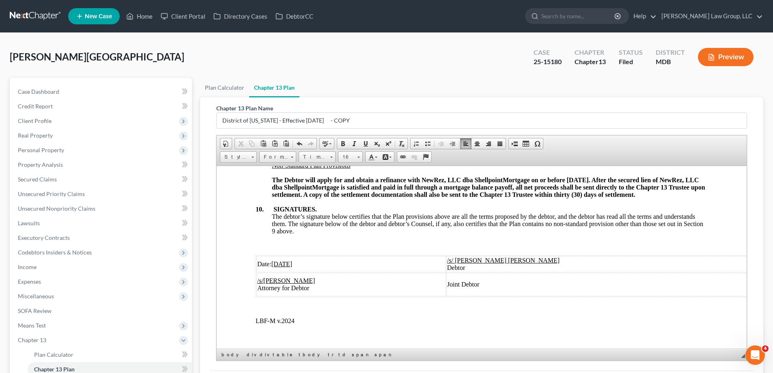
scroll to position [2699, 0]
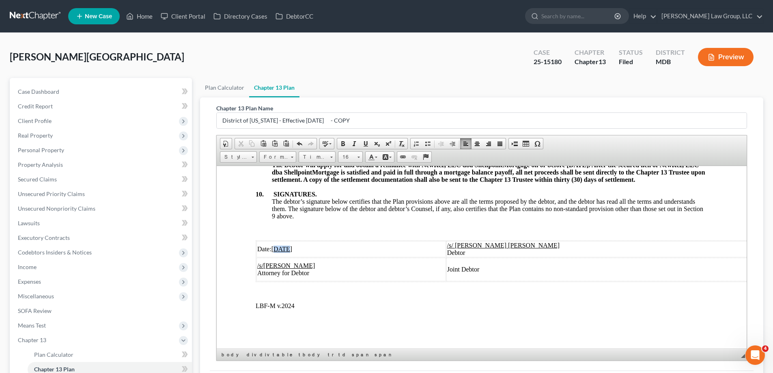
drag, startPoint x: 286, startPoint y: 243, endPoint x: 276, endPoint y: 243, distance: 9.7
click at [276, 245] on u "[DATE]" at bounding box center [282, 248] width 21 height 7
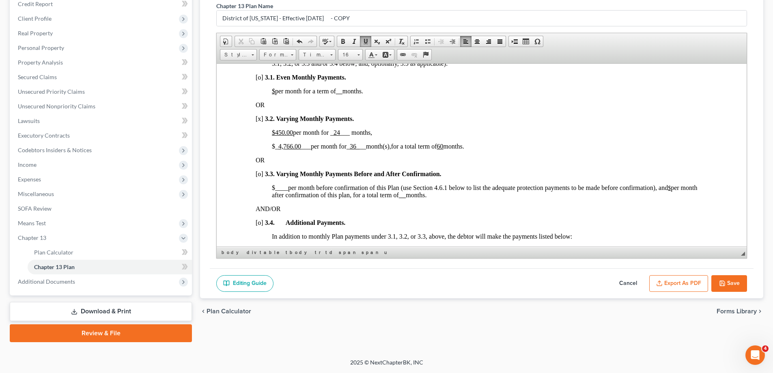
scroll to position [467, 0]
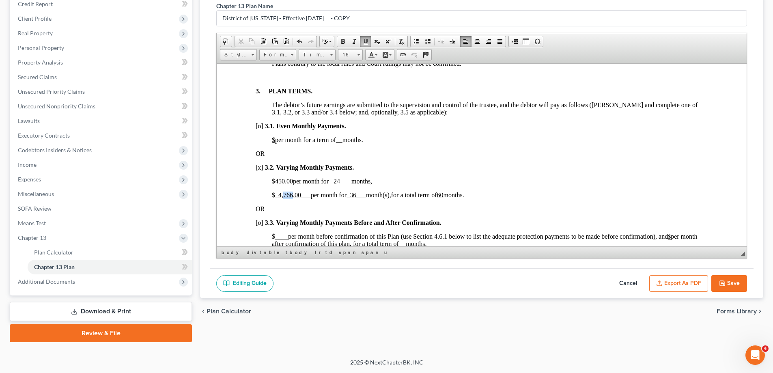
drag, startPoint x: 291, startPoint y: 195, endPoint x: 283, endPoint y: 195, distance: 8.5
click at [283, 195] on u "4,766.00" at bounding box center [289, 194] width 23 height 7
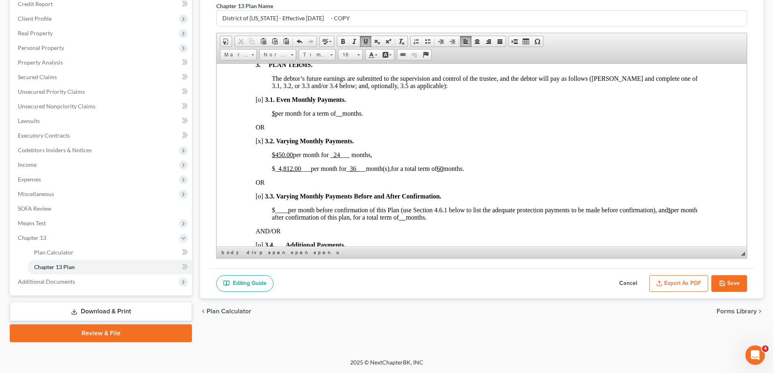
scroll to position [507, 0]
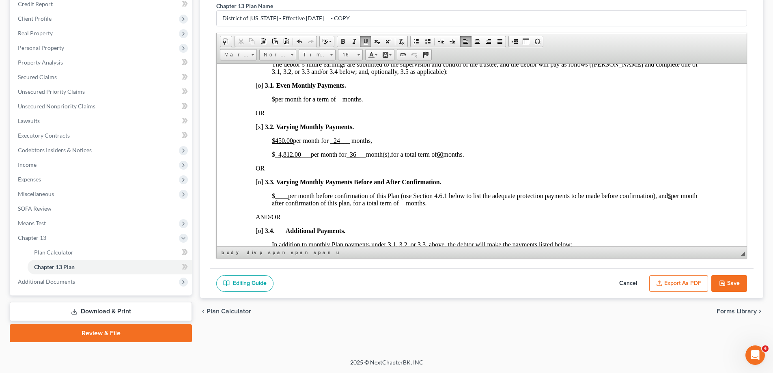
click at [509, 170] on p "OR" at bounding box center [482, 167] width 452 height 7
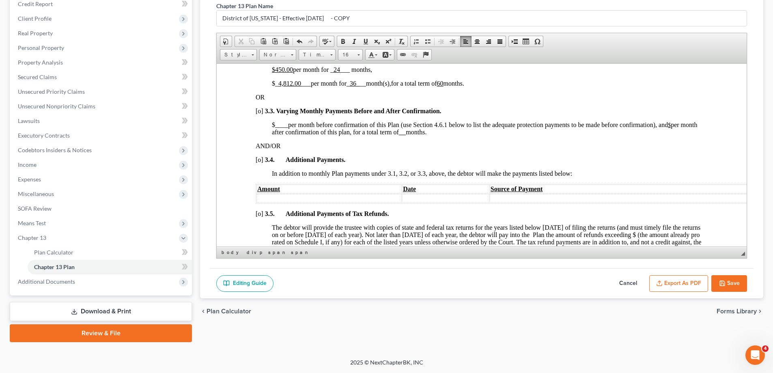
scroll to position [710, 0]
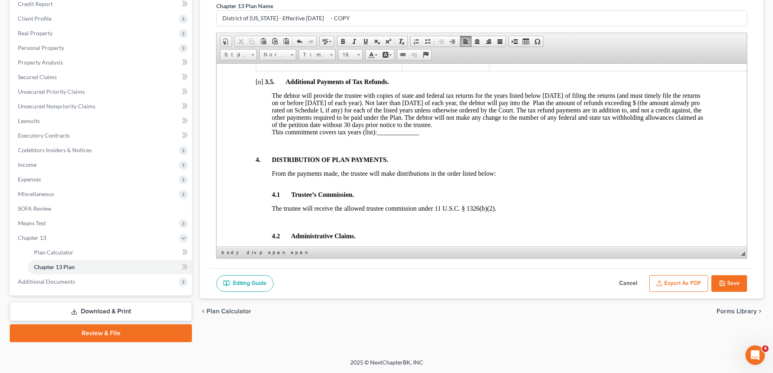
click at [728, 283] on button "Save" at bounding box center [730, 283] width 36 height 17
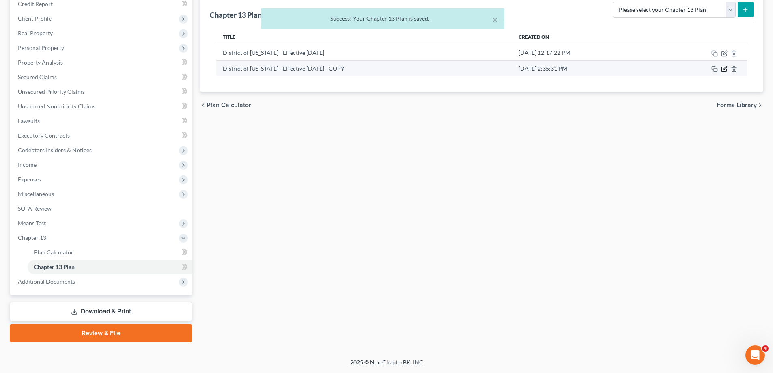
click at [725, 69] on icon "button" at bounding box center [725, 68] width 4 height 4
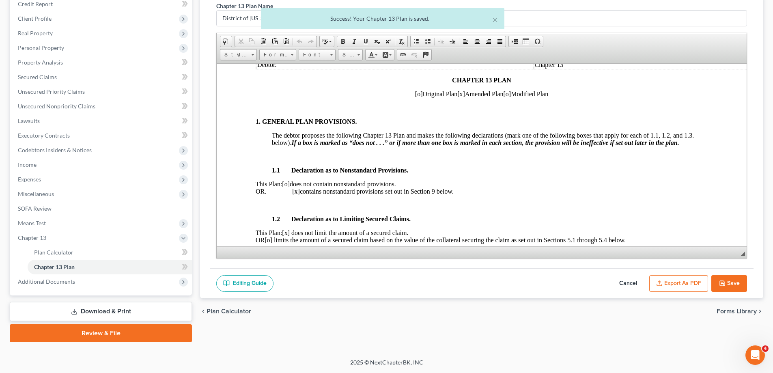
scroll to position [0, 0]
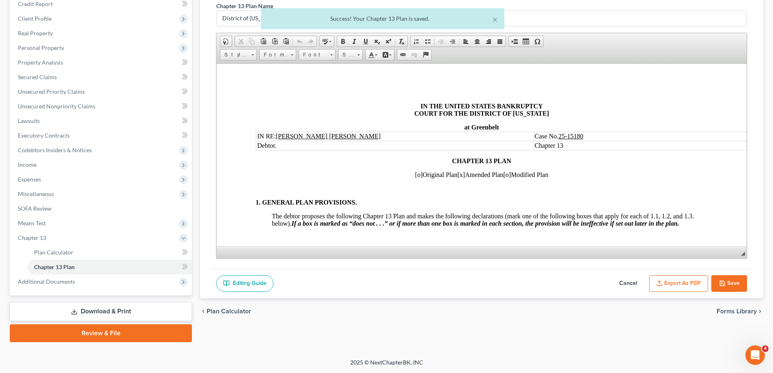
click at [581, 20] on div "× Success! Your Chapter 13 Plan is saved." at bounding box center [382, 20] width 773 height 25
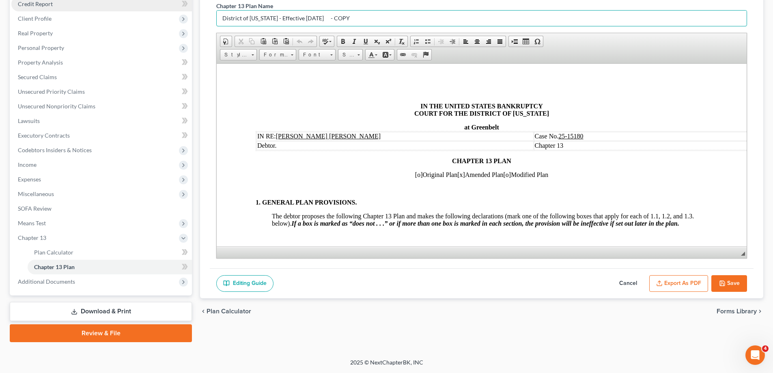
drag, startPoint x: 361, startPoint y: 20, endPoint x: 133, endPoint y: 10, distance: 227.9
click at [133, 10] on div "Petition Navigation Case Dashboard Payments Invoices Payments Payments Credit R…" at bounding box center [387, 159] width 762 height 367
type input "Amended Plan [DATE]"
click at [731, 280] on button "Save" at bounding box center [730, 283] width 36 height 17
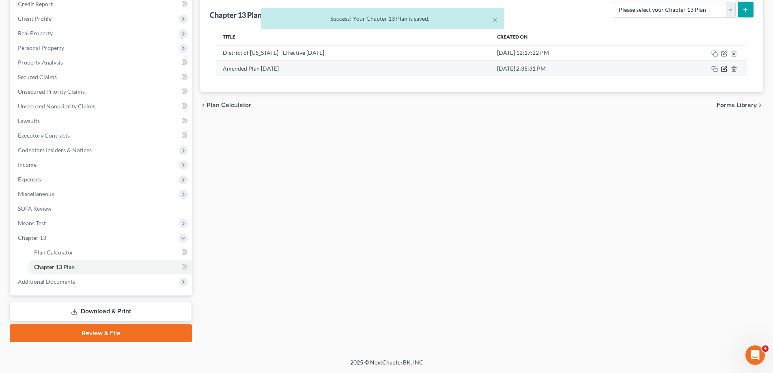
click at [724, 68] on icon "button" at bounding box center [724, 69] width 6 height 6
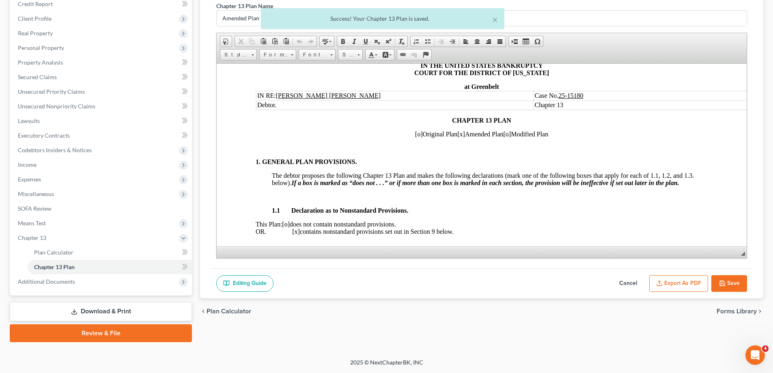
scroll to position [122, 0]
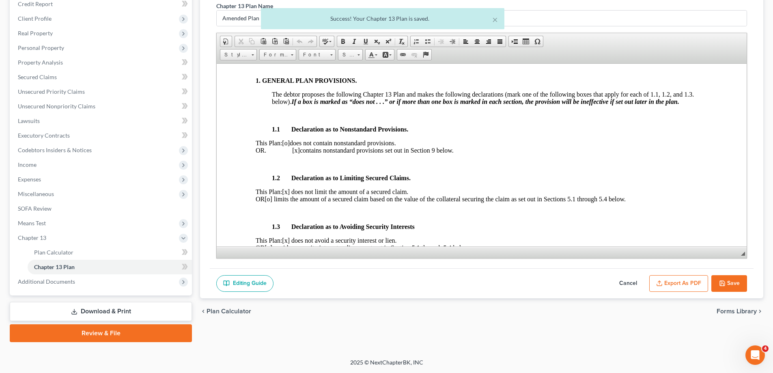
click at [690, 279] on button "Export as PDF" at bounding box center [678, 283] width 59 height 17
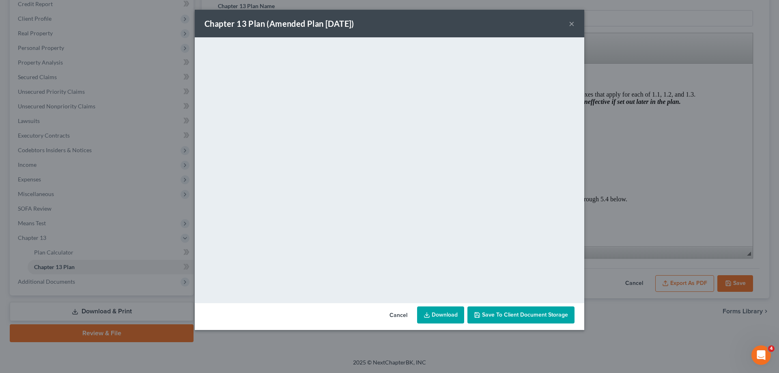
click at [571, 22] on button "×" at bounding box center [572, 24] width 6 height 10
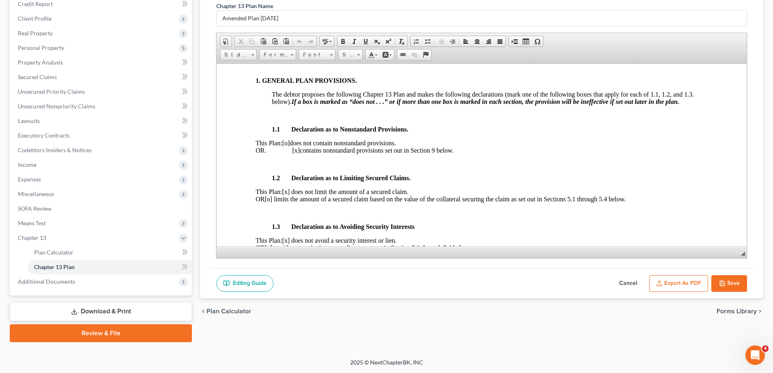
click at [739, 284] on button "Save" at bounding box center [730, 283] width 36 height 17
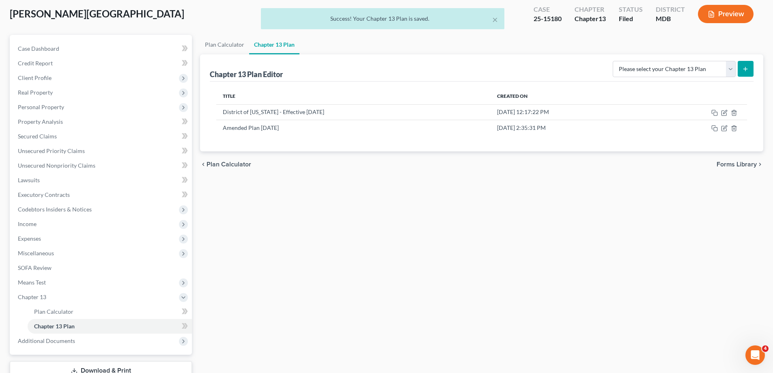
scroll to position [0, 0]
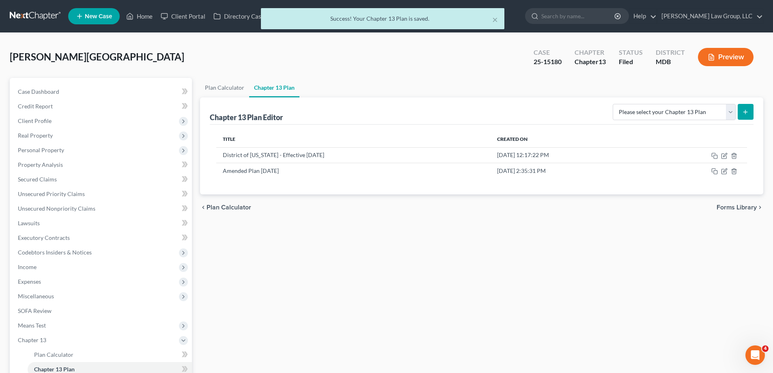
click at [143, 18] on div "× Success! Your Chapter 13 Plan is saved." at bounding box center [382, 20] width 773 height 25
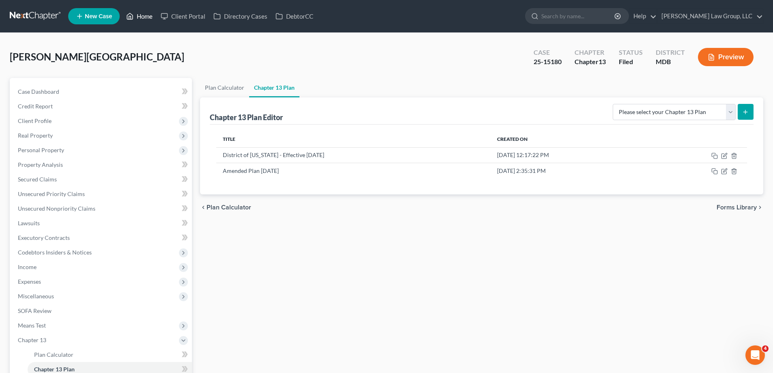
click at [142, 14] on link "Home" at bounding box center [139, 16] width 35 height 15
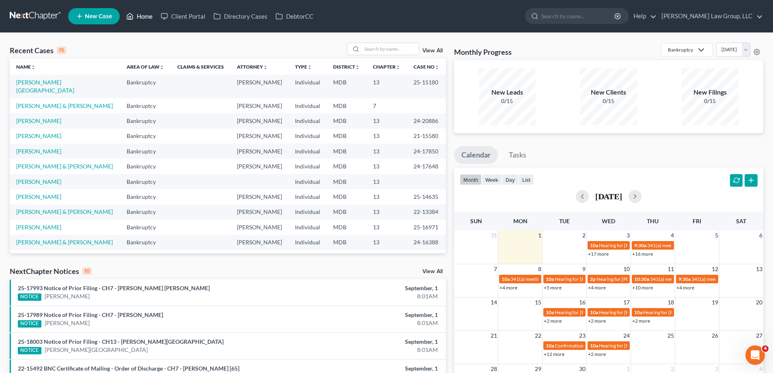
click at [145, 16] on link "Home" at bounding box center [139, 16] width 35 height 15
click at [36, 81] on link "[PERSON_NAME][GEOGRAPHIC_DATA]" at bounding box center [45, 86] width 58 height 15
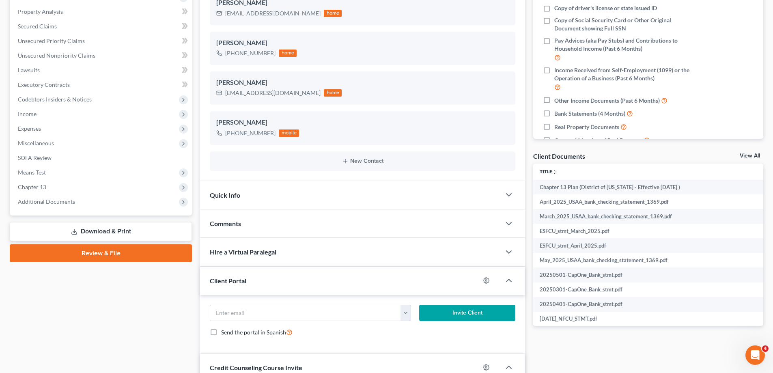
scroll to position [162, 0]
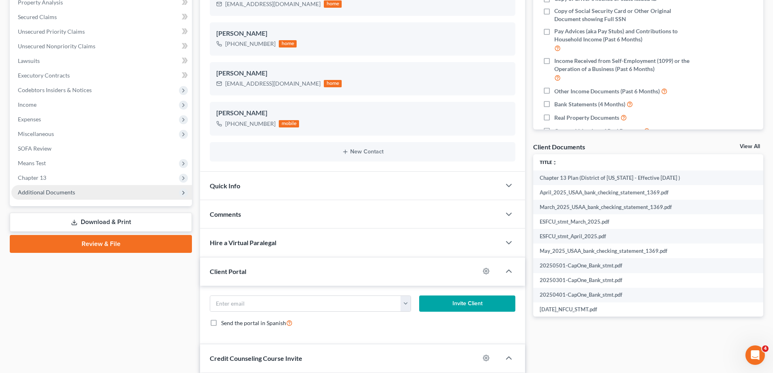
click at [52, 189] on span "Additional Documents" at bounding box center [46, 192] width 57 height 7
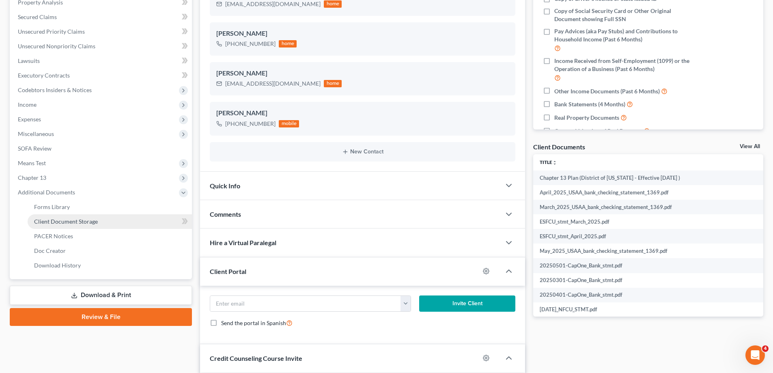
click at [64, 218] on span "Client Document Storage" at bounding box center [66, 221] width 64 height 7
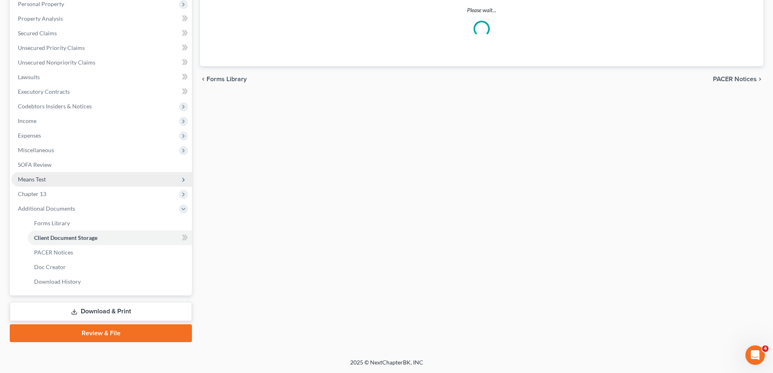
scroll to position [116, 0]
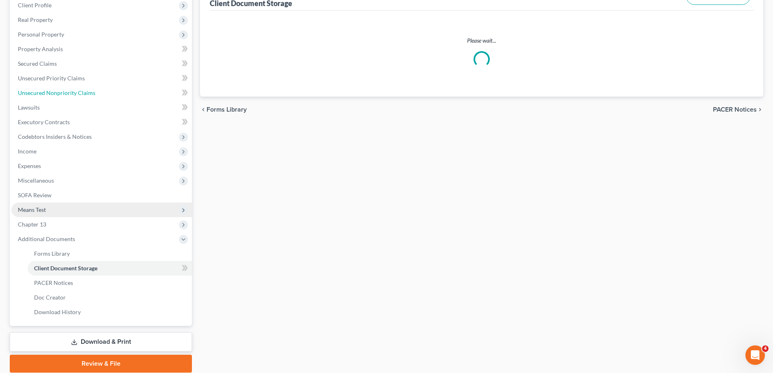
click at [47, 100] on link "Unsecured Nonpriority Claims" at bounding box center [101, 93] width 181 height 15
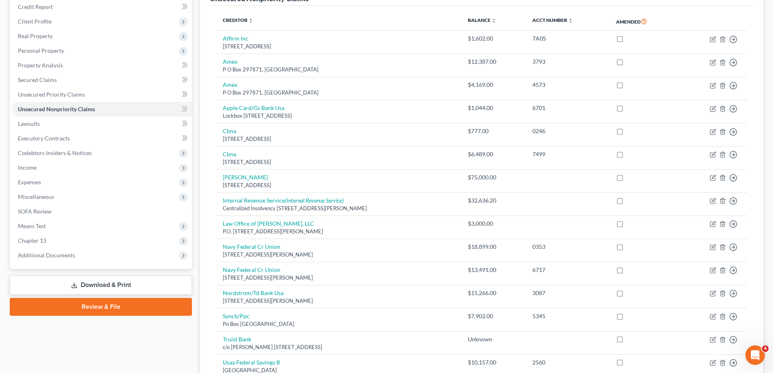
scroll to position [114, 0]
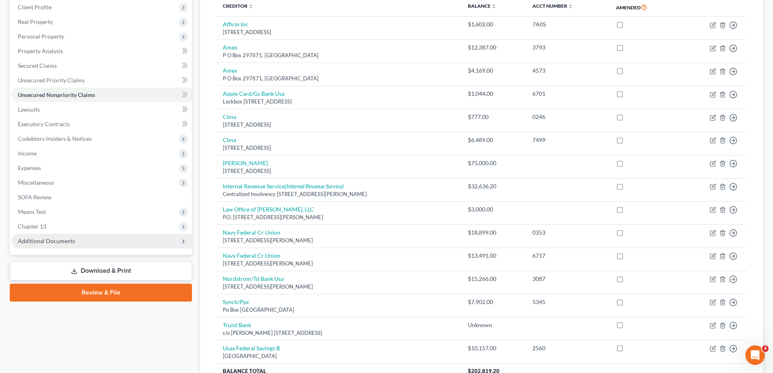
click at [83, 237] on span "Additional Documents" at bounding box center [101, 241] width 181 height 15
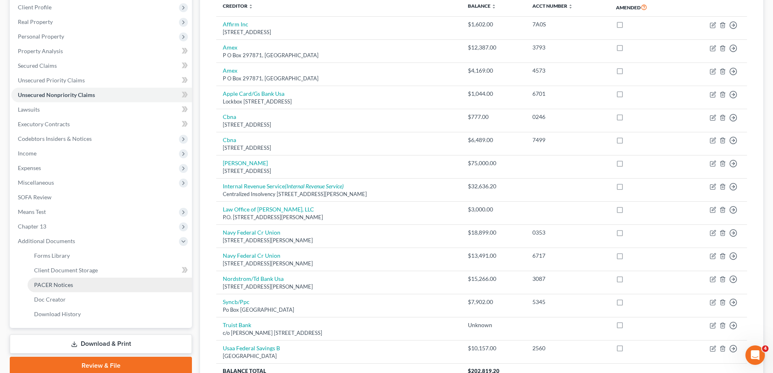
click at [70, 282] on span "PACER Notices" at bounding box center [53, 284] width 39 height 7
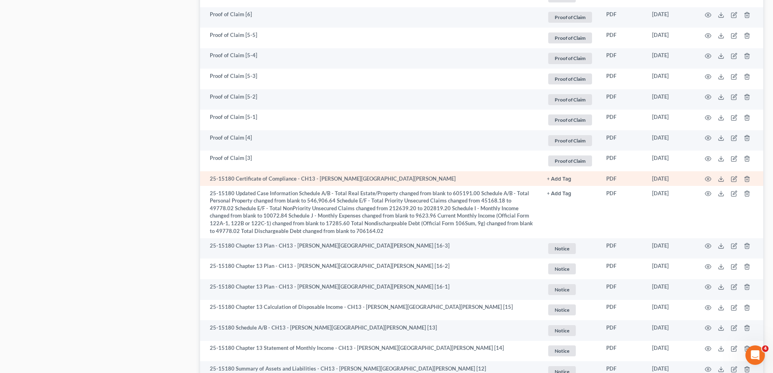
scroll to position [731, 0]
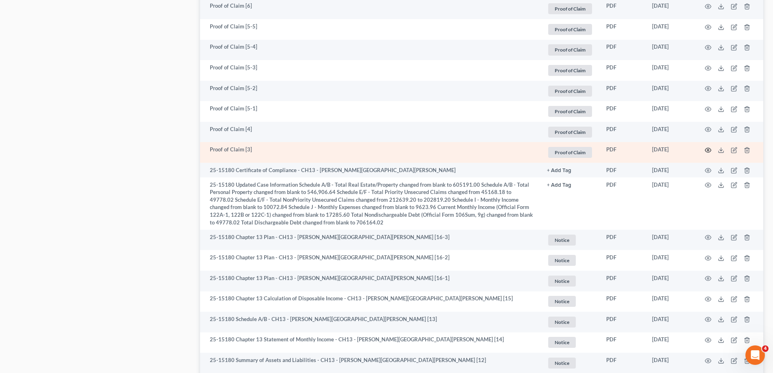
click at [710, 147] on icon "button" at bounding box center [708, 150] width 6 height 6
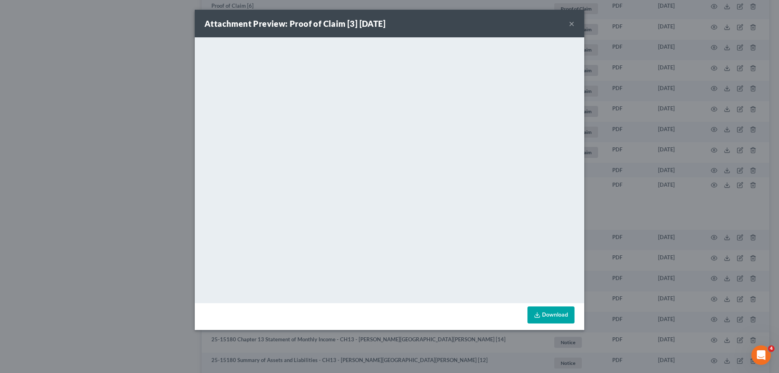
click at [574, 23] on button "×" at bounding box center [572, 24] width 6 height 10
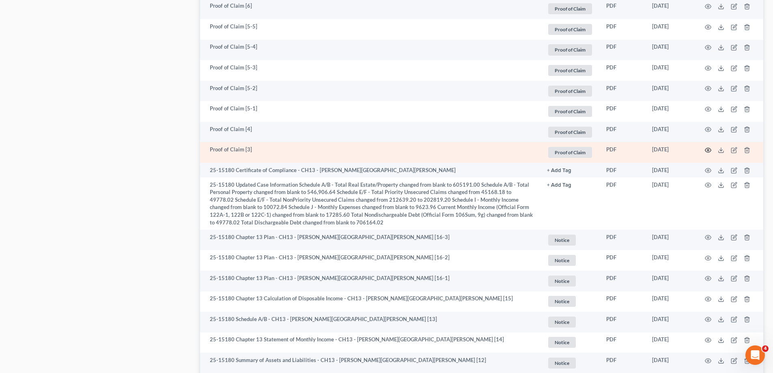
click at [706, 148] on icon "button" at bounding box center [708, 150] width 6 height 4
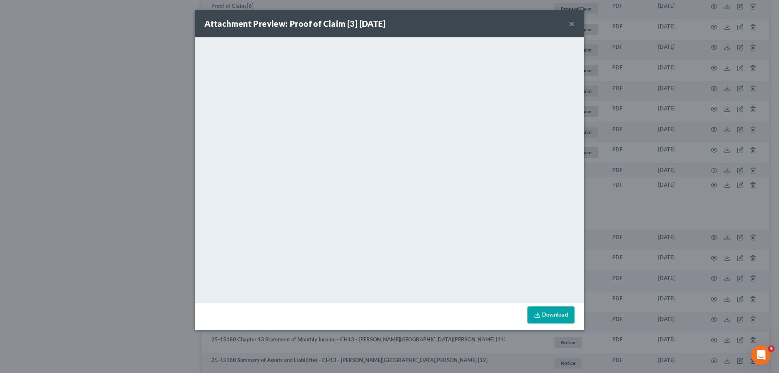
click at [572, 24] on button "×" at bounding box center [572, 24] width 6 height 10
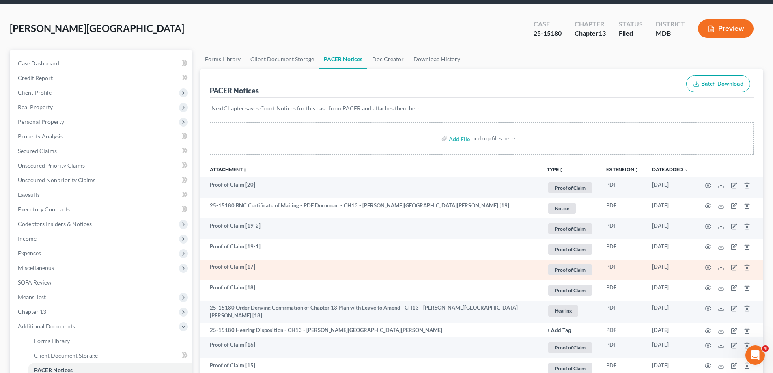
scroll to position [0, 0]
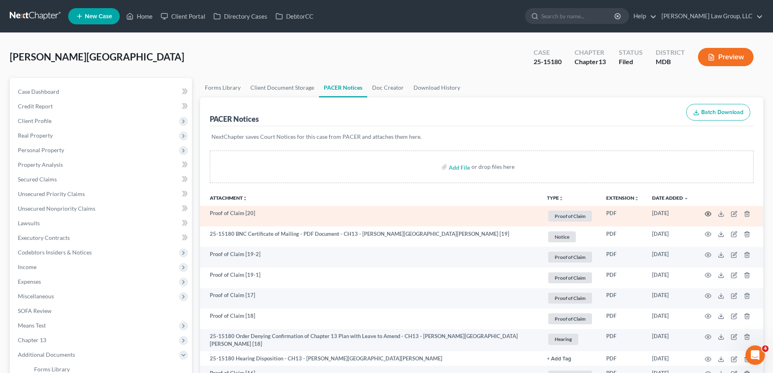
click at [709, 213] on icon "button" at bounding box center [708, 214] width 6 height 6
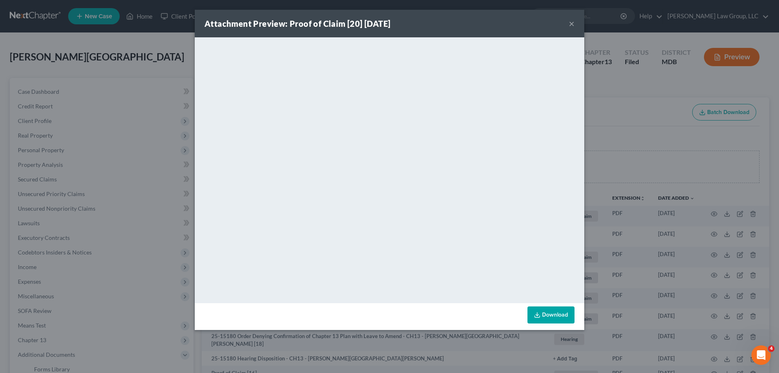
drag, startPoint x: 576, startPoint y: 22, endPoint x: 572, endPoint y: 26, distance: 5.2
click at [576, 22] on div "Attachment Preview: Proof of Claim [20] [DATE] ×" at bounding box center [390, 24] width 390 height 28
click at [569, 23] on div "Attachment Preview: Proof of Claim [20] [DATE] ×" at bounding box center [390, 24] width 390 height 28
click at [572, 24] on button "×" at bounding box center [572, 24] width 6 height 10
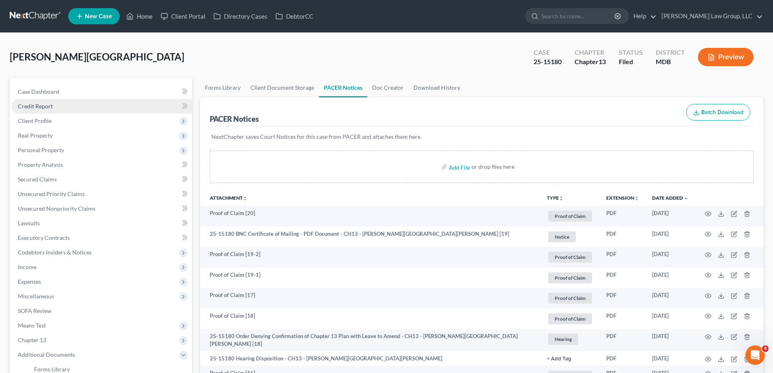
click at [61, 106] on link "Credit Report" at bounding box center [101, 106] width 181 height 15
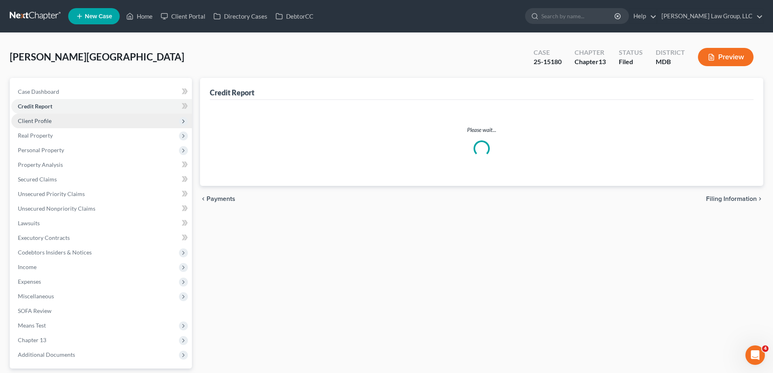
click at [46, 124] on span "Client Profile" at bounding box center [101, 121] width 181 height 15
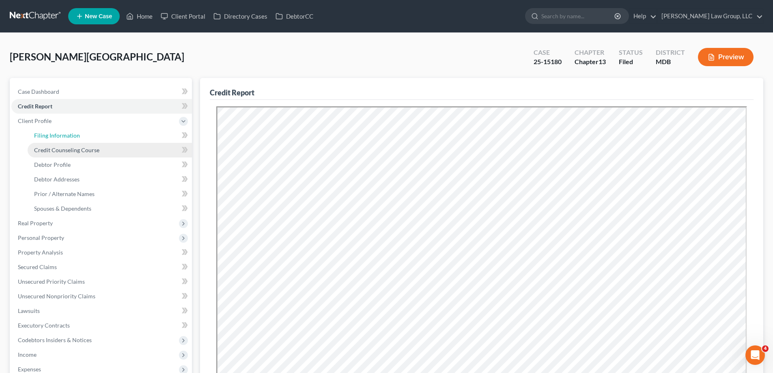
click at [58, 132] on span "Filing Information" at bounding box center [57, 135] width 46 height 7
select select "1"
select select "0"
select select "3"
select select "38"
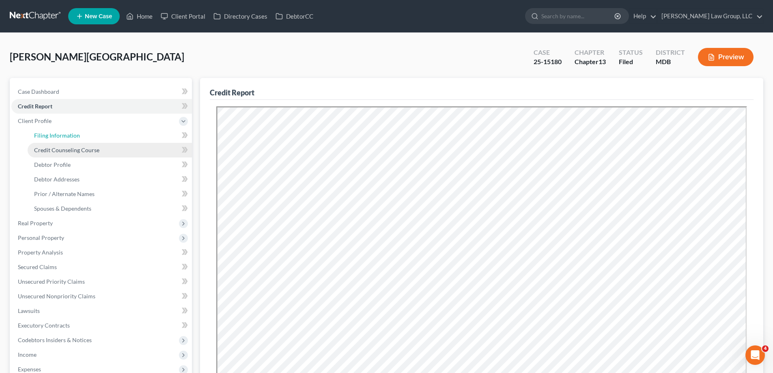
select select "0"
select select "21"
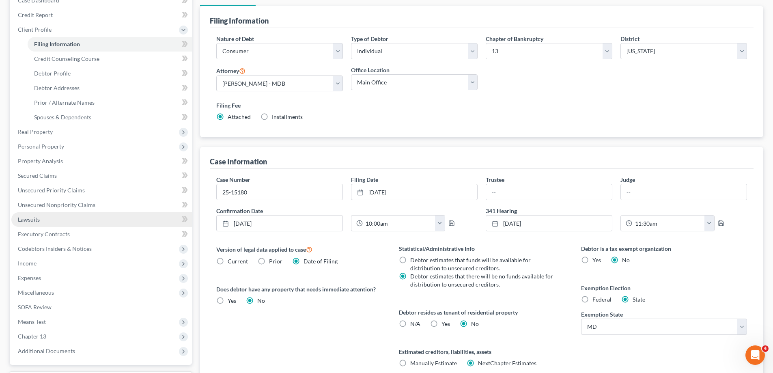
scroll to position [162, 0]
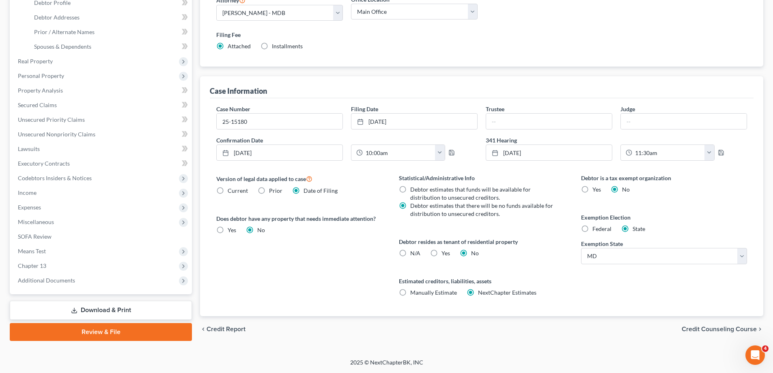
drag, startPoint x: 346, startPoint y: 192, endPoint x: 335, endPoint y: 179, distance: 16.1
click at [346, 192] on div "Version of legal data applied to case Current Prior Date of Filing" at bounding box center [299, 184] width 166 height 21
click at [81, 278] on span "Additional Documents" at bounding box center [101, 280] width 181 height 15
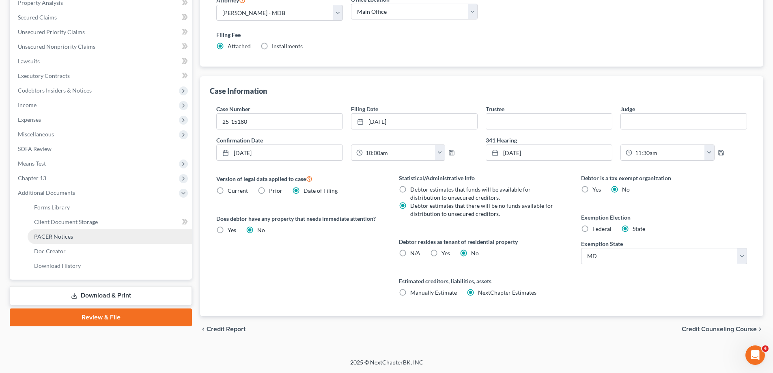
click at [96, 238] on link "PACER Notices" at bounding box center [110, 236] width 164 height 15
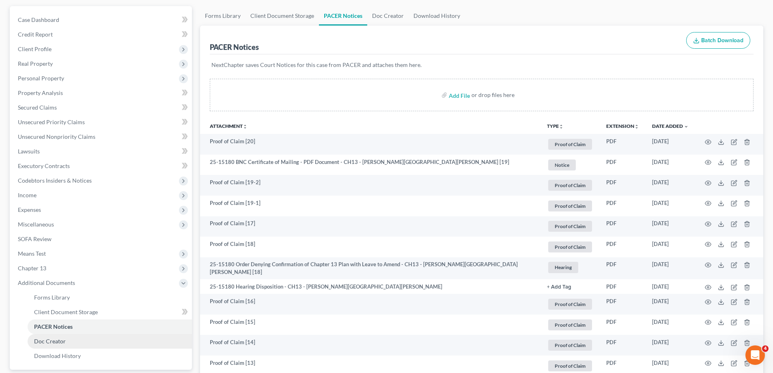
scroll to position [162, 0]
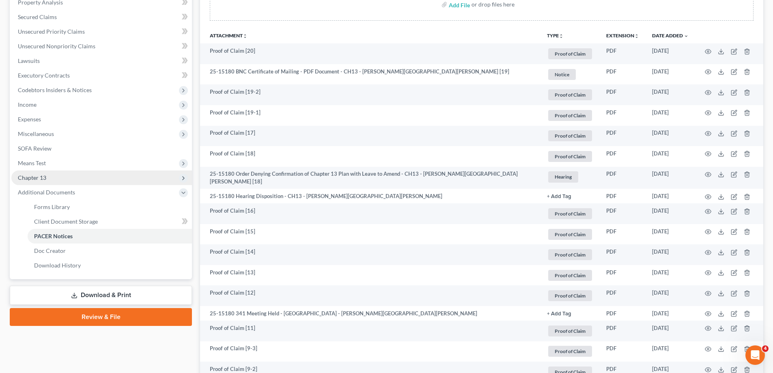
click at [98, 171] on span "Chapter 13" at bounding box center [101, 177] width 181 height 15
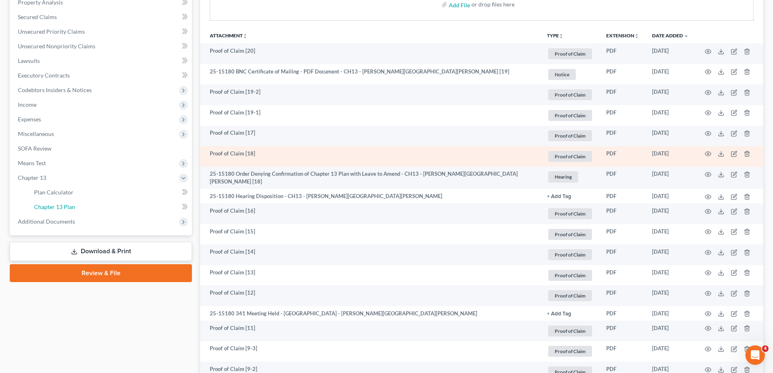
click at [106, 206] on link "Chapter 13 Plan" at bounding box center [110, 207] width 164 height 15
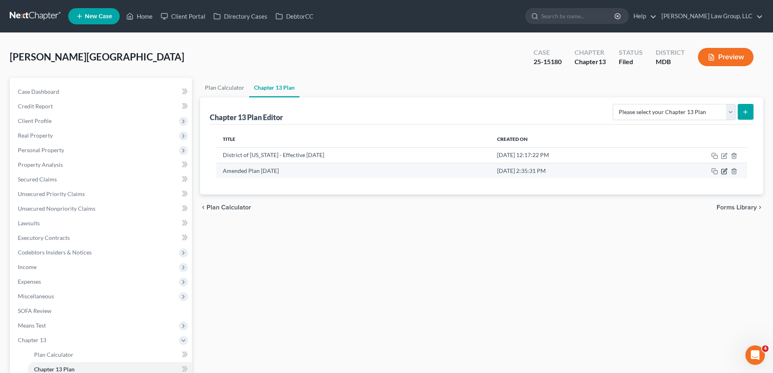
click at [723, 170] on icon "button" at bounding box center [724, 171] width 6 height 6
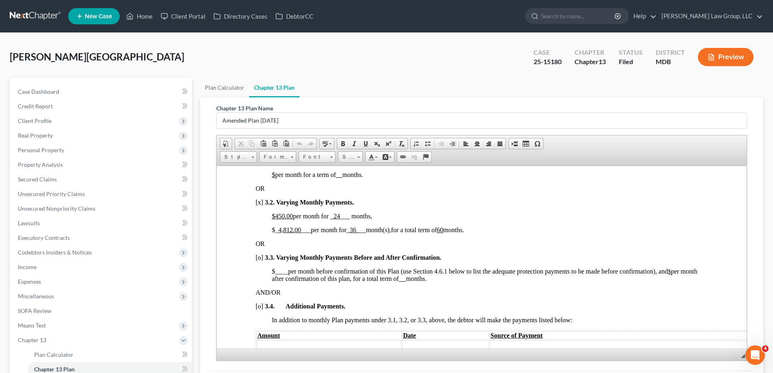
scroll to position [568, 0]
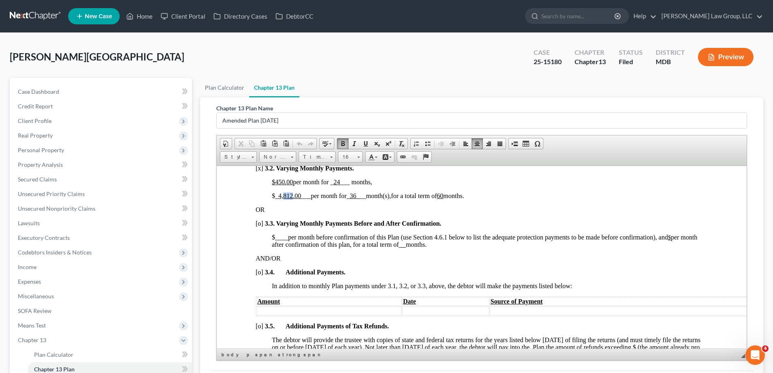
drag, startPoint x: 291, startPoint y: 196, endPoint x: 283, endPoint y: 198, distance: 8.7
click at [283, 198] on u "4,812.00" at bounding box center [289, 195] width 23 height 7
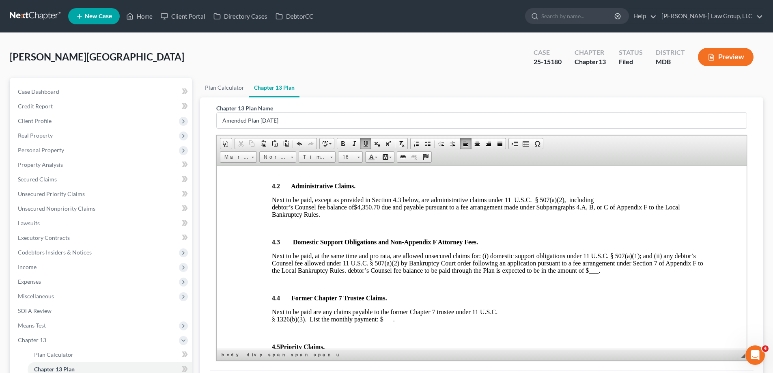
scroll to position [974, 0]
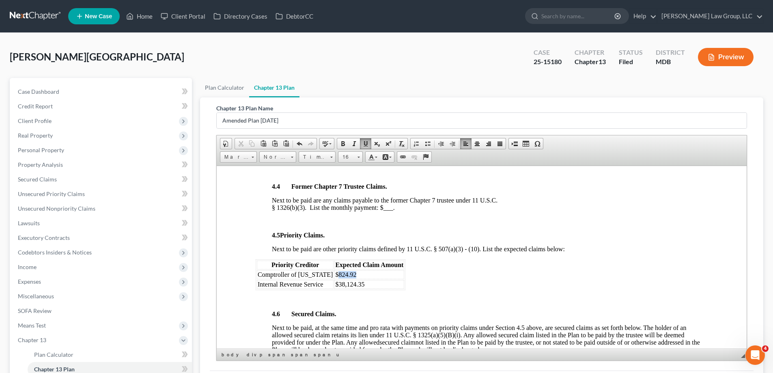
drag, startPoint x: 348, startPoint y: 271, endPoint x: 328, endPoint y: 273, distance: 19.6
click at [334, 273] on td "$824.92" at bounding box center [369, 274] width 70 height 9
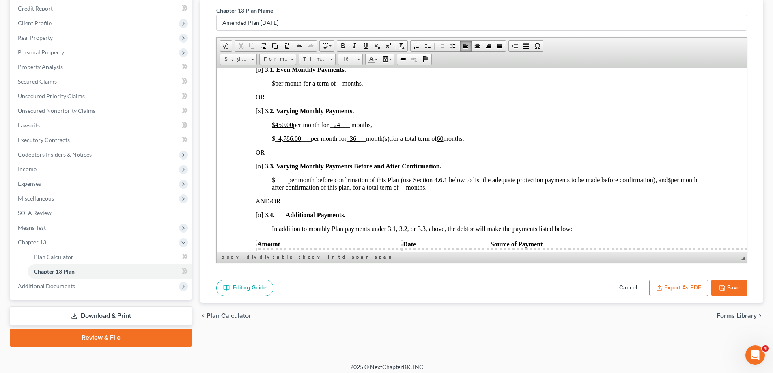
scroll to position [102, 0]
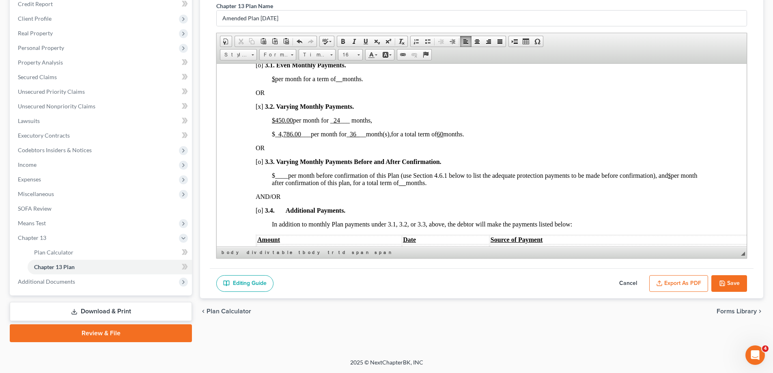
click at [737, 287] on button "Save" at bounding box center [730, 283] width 36 height 17
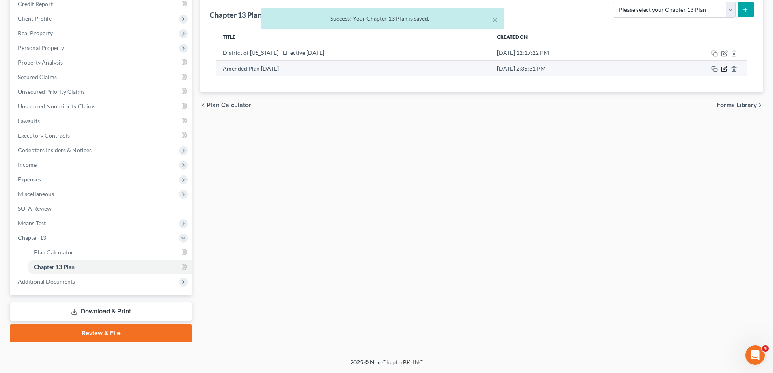
click at [724, 66] on icon "button" at bounding box center [724, 69] width 6 height 6
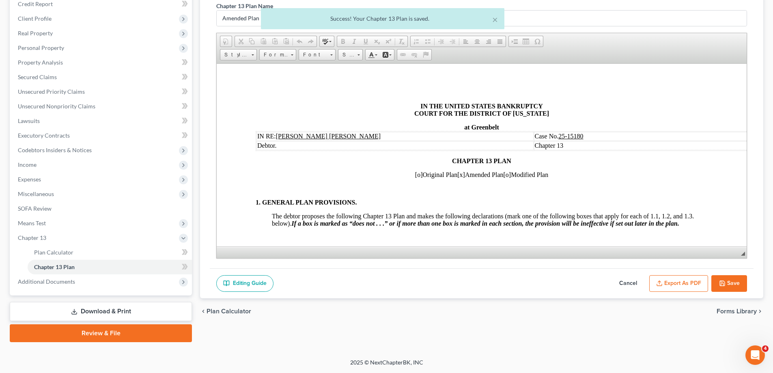
scroll to position [0, 0]
click at [671, 279] on button "Export as PDF" at bounding box center [678, 283] width 59 height 17
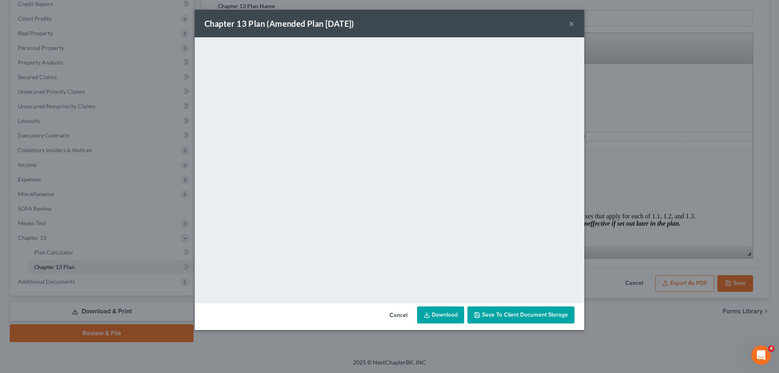
click at [572, 24] on button "×" at bounding box center [572, 24] width 6 height 10
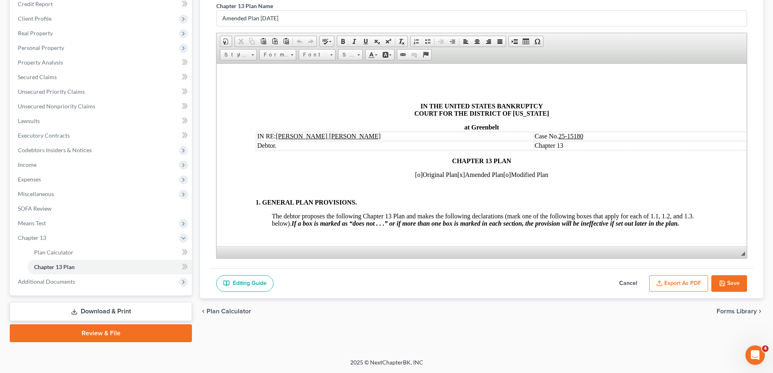
click at [730, 291] on button "Save" at bounding box center [730, 283] width 36 height 17
